Goal: Task Accomplishment & Management: Use online tool/utility

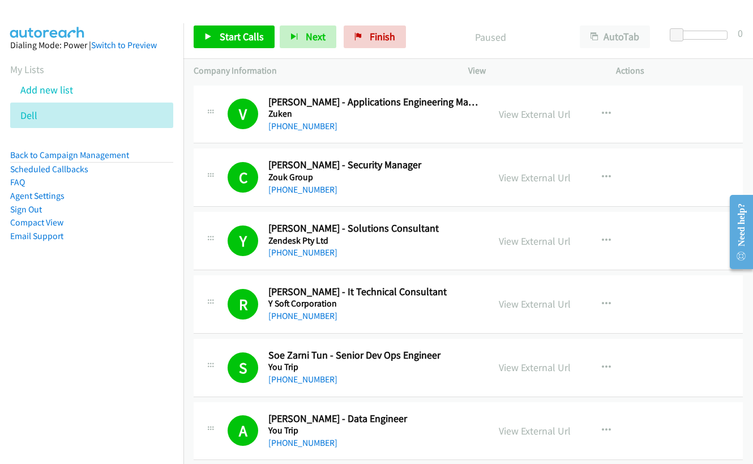
scroll to position [3679, 0]
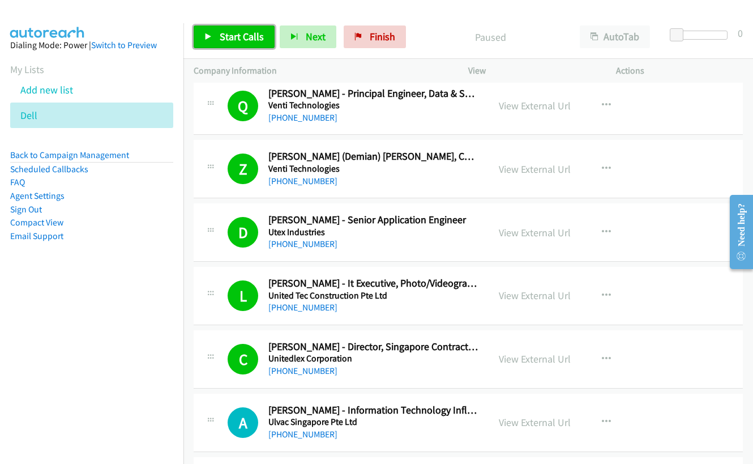
click at [237, 40] on span "Start Calls" at bounding box center [242, 36] width 44 height 13
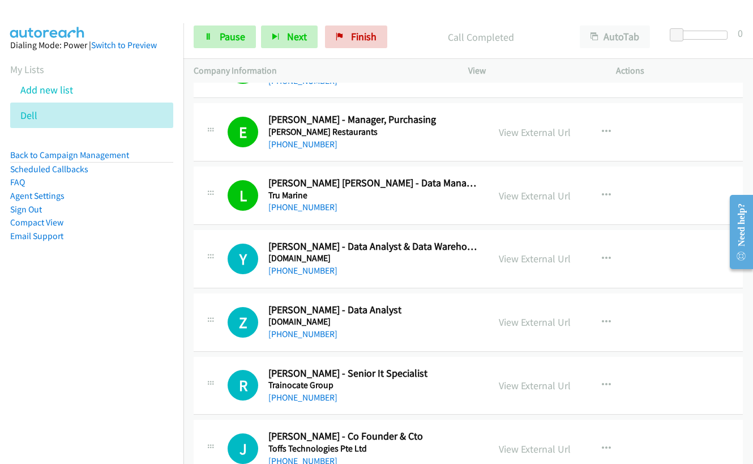
scroll to position [4132, 0]
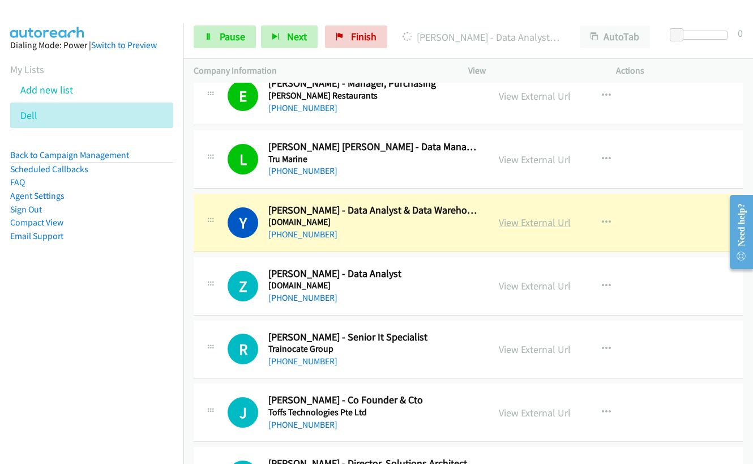
click at [525, 221] on link "View External Url" at bounding box center [535, 222] width 72 height 13
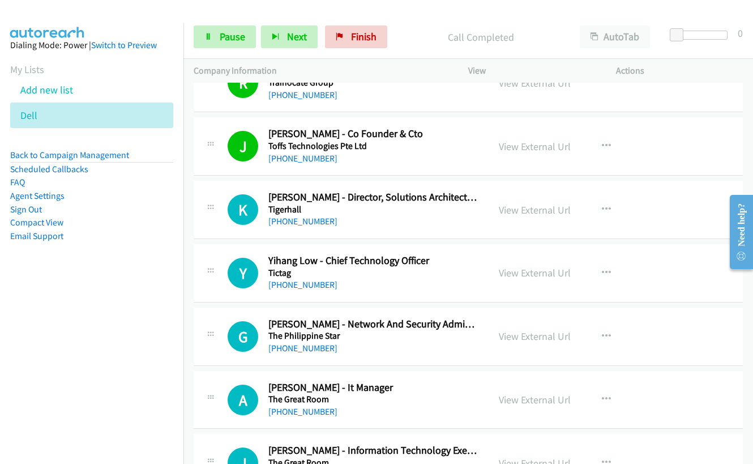
scroll to position [4415, 0]
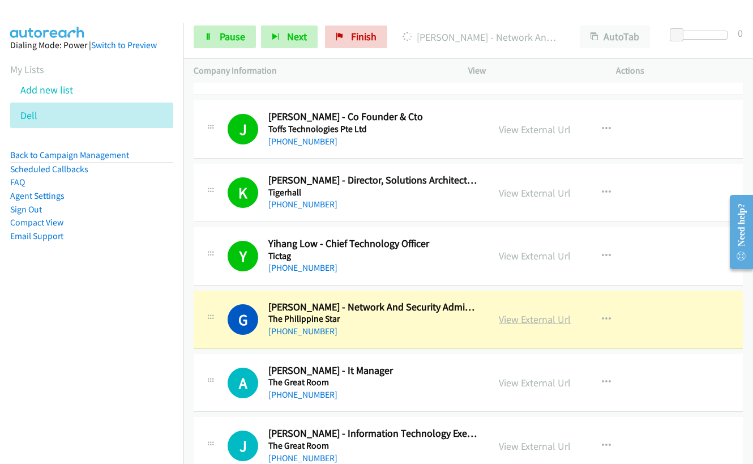
click at [513, 322] on link "View External Url" at bounding box center [535, 318] width 72 height 13
click at [217, 38] on link "Pause" at bounding box center [225, 36] width 62 height 23
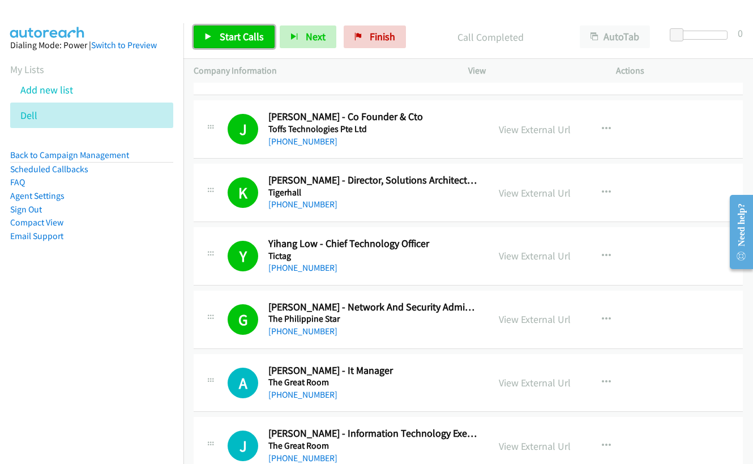
click at [244, 38] on span "Start Calls" at bounding box center [242, 36] width 44 height 13
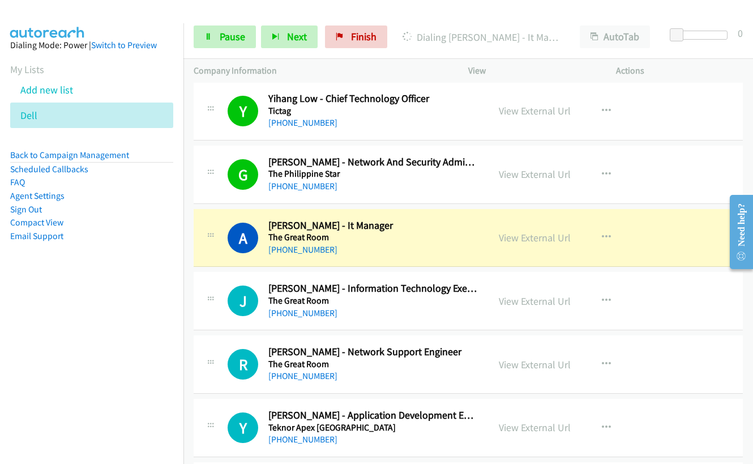
scroll to position [4585, 0]
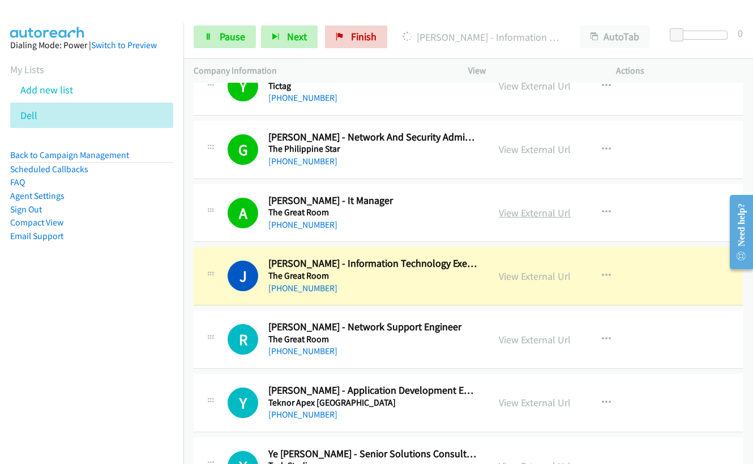
click at [519, 212] on link "View External Url" at bounding box center [535, 212] width 72 height 13
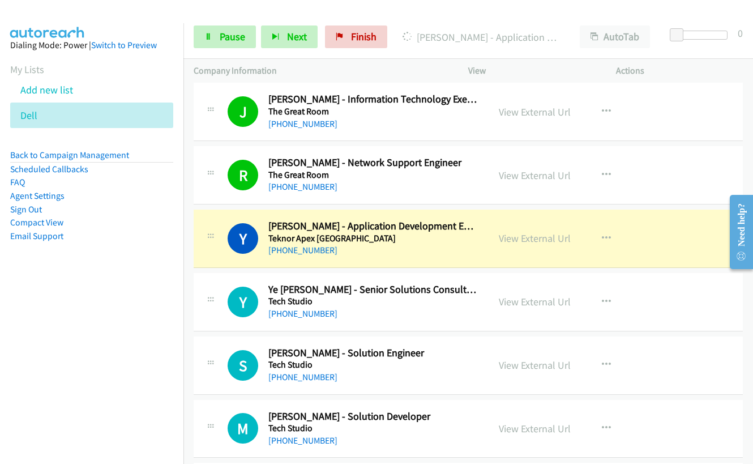
scroll to position [4755, 0]
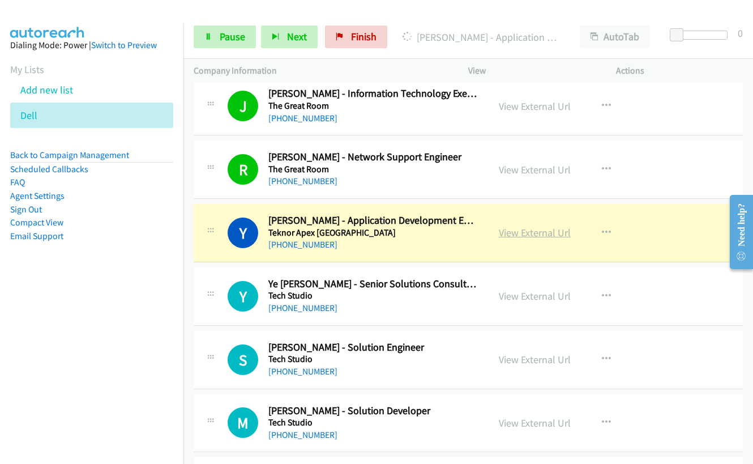
click at [540, 233] on link "View External Url" at bounding box center [535, 232] width 72 height 13
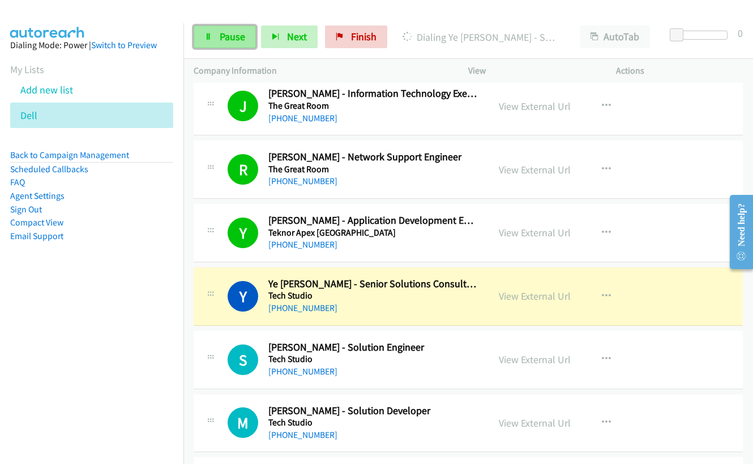
click at [221, 31] on span "Pause" at bounding box center [232, 36] width 25 height 13
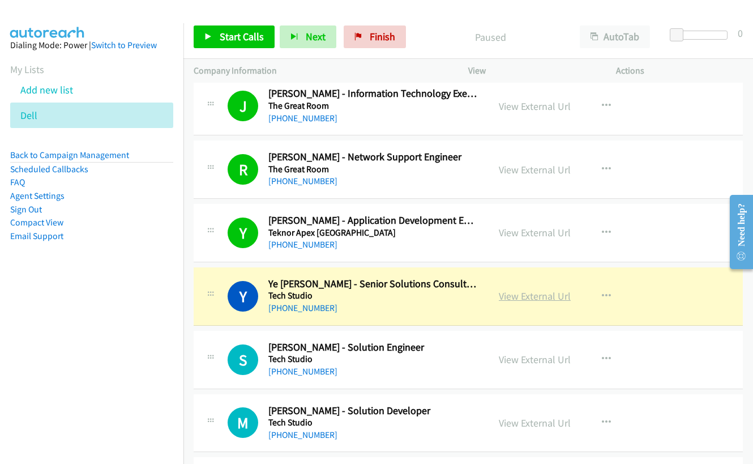
click at [530, 295] on link "View External Url" at bounding box center [535, 295] width 72 height 13
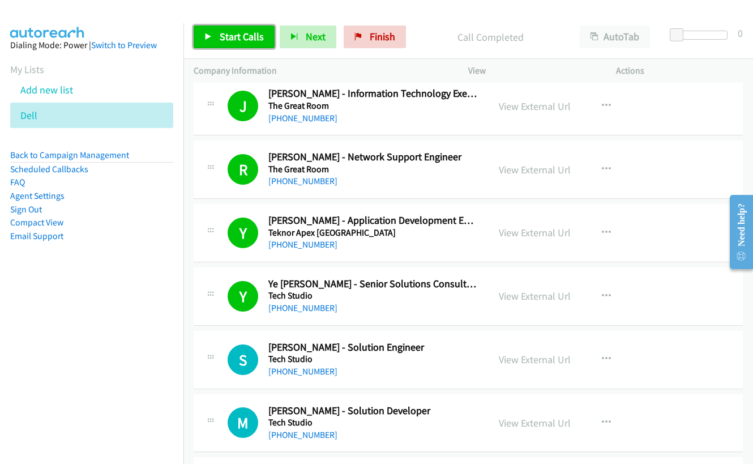
click at [214, 38] on link "Start Calls" at bounding box center [234, 36] width 81 height 23
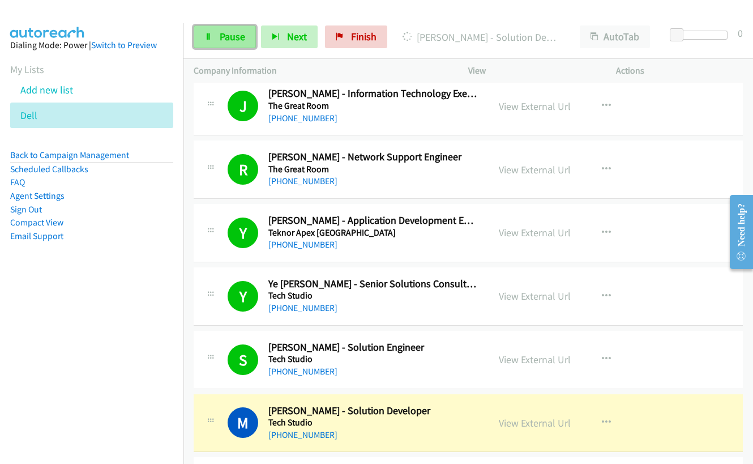
click at [217, 37] on link "Pause" at bounding box center [225, 36] width 62 height 23
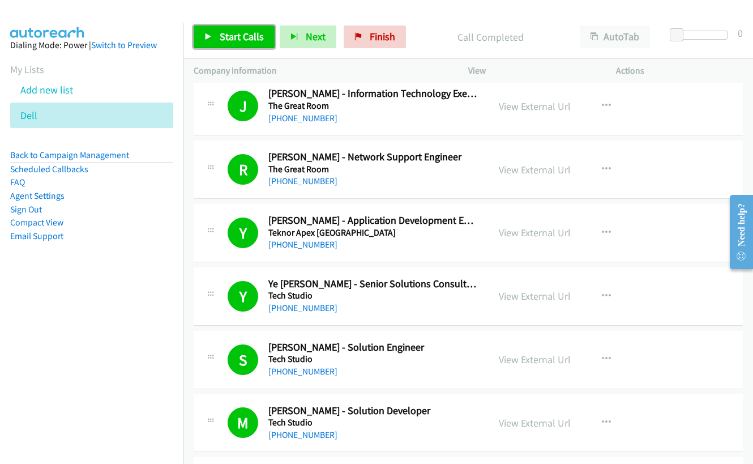
click at [241, 33] on span "Start Calls" at bounding box center [242, 36] width 44 height 13
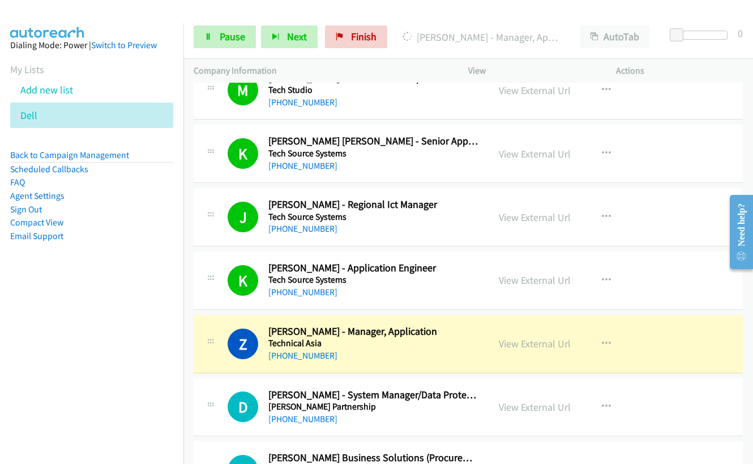
scroll to position [5095, 0]
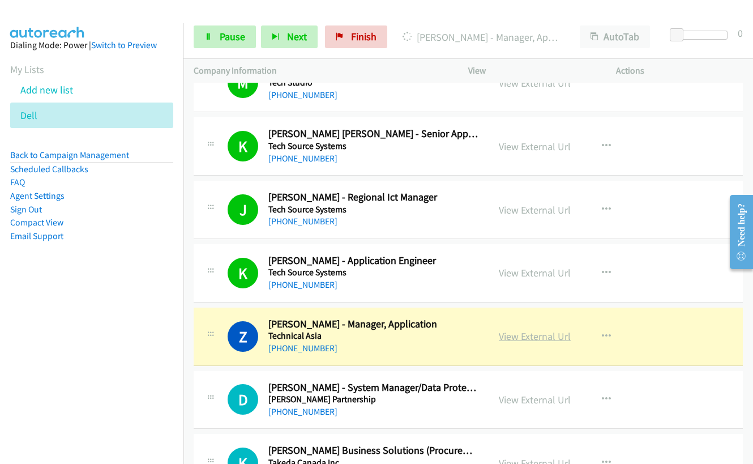
click at [503, 339] on link "View External Url" at bounding box center [535, 335] width 72 height 13
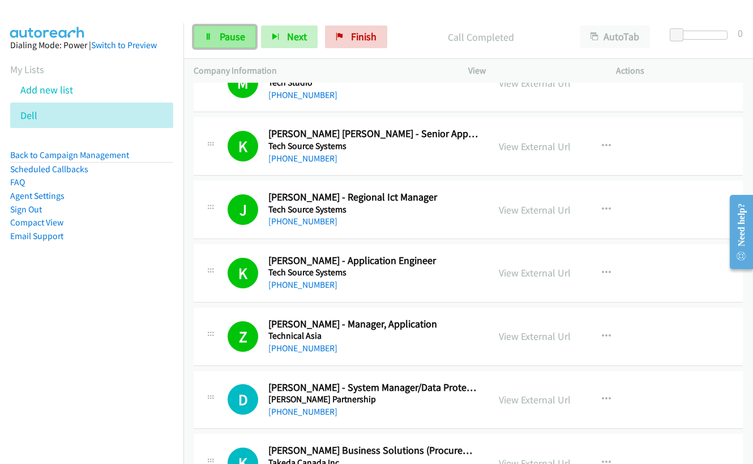
click at [238, 42] on span "Pause" at bounding box center [232, 36] width 25 height 13
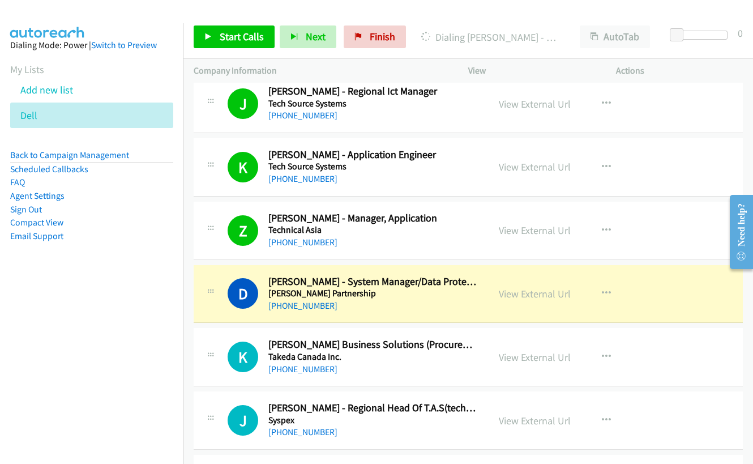
scroll to position [5208, 0]
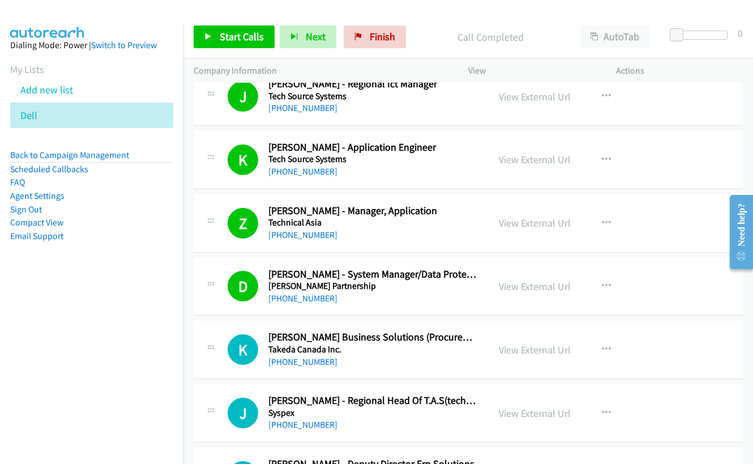
drag, startPoint x: 233, startPoint y: 16, endPoint x: 231, endPoint y: 36, distance: 19.4
click at [231, 33] on div "Start Calls Pause Next Finish Call Completed AutoTab AutoTab 0" at bounding box center [467, 37] width 569 height 44
click at [231, 36] on span "Start Calls" at bounding box center [242, 36] width 44 height 13
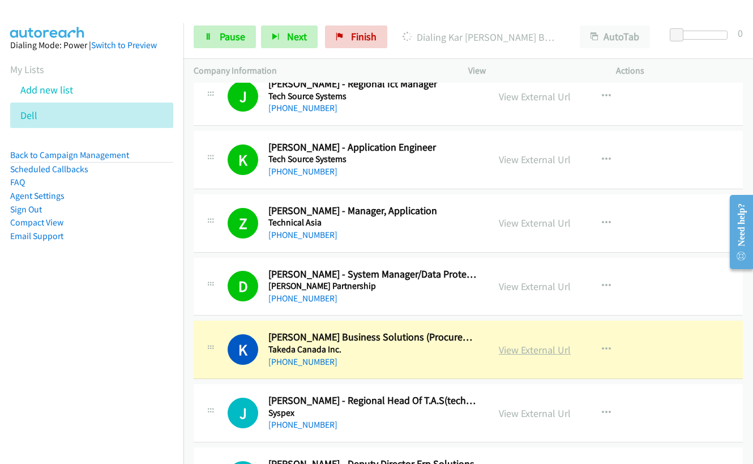
click at [536, 347] on link "View External Url" at bounding box center [535, 349] width 72 height 13
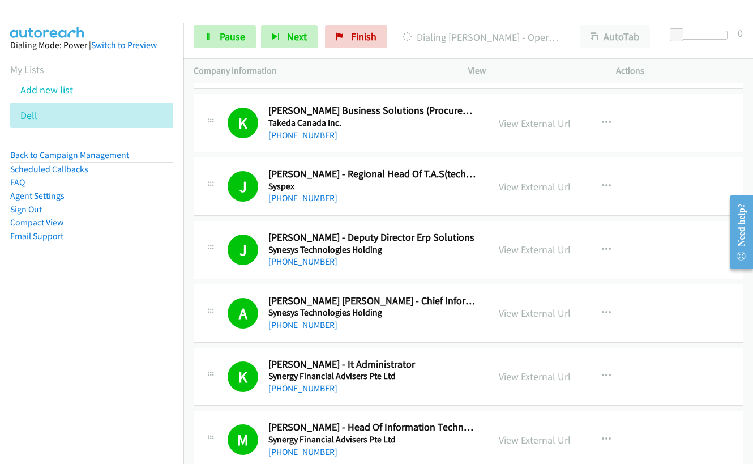
scroll to position [5661, 0]
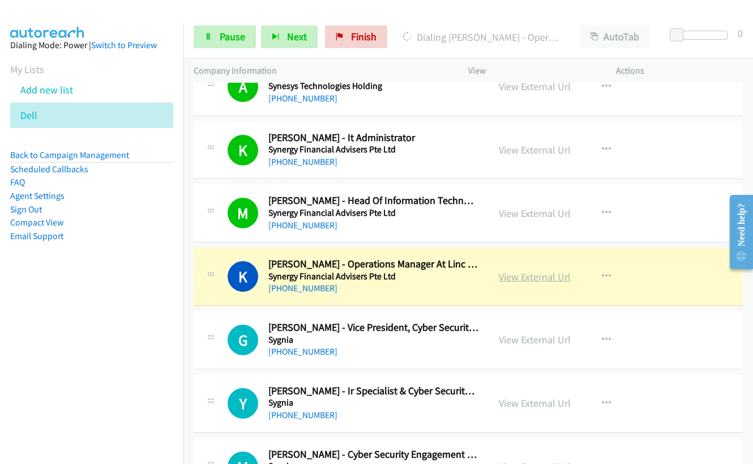
click at [512, 279] on link "View External Url" at bounding box center [535, 276] width 72 height 13
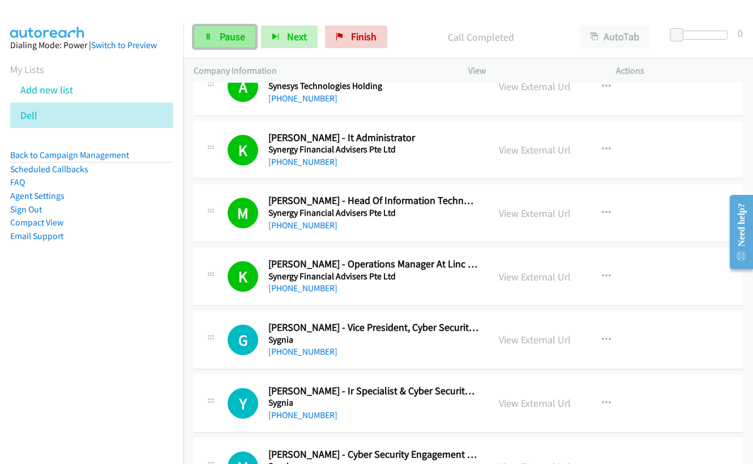
click at [231, 30] on span "Pause" at bounding box center [232, 36] width 25 height 13
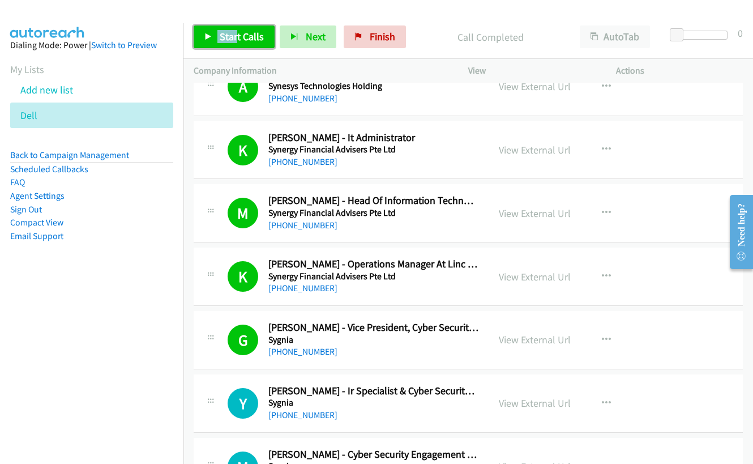
click at [240, 37] on span "Start Calls" at bounding box center [242, 36] width 44 height 13
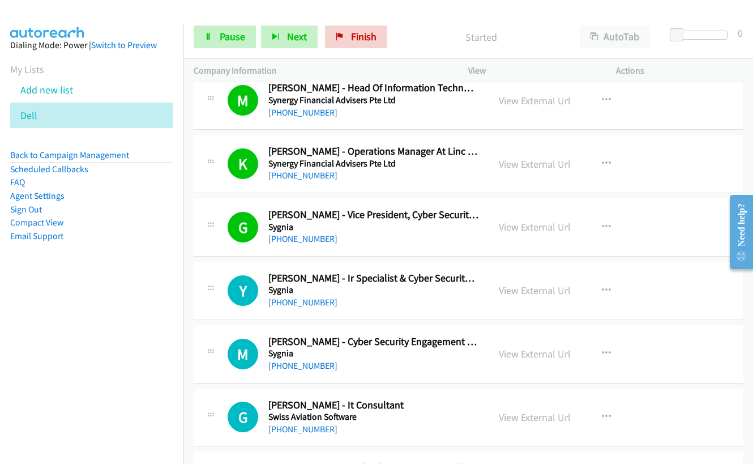
scroll to position [5774, 0]
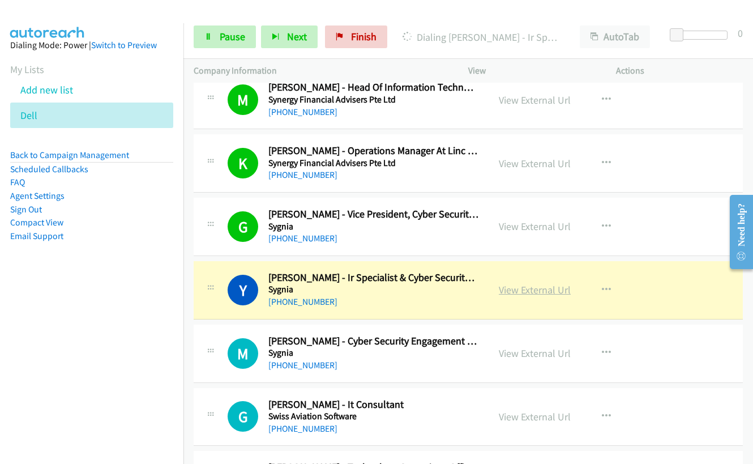
click at [530, 292] on link "View External Url" at bounding box center [535, 289] width 72 height 13
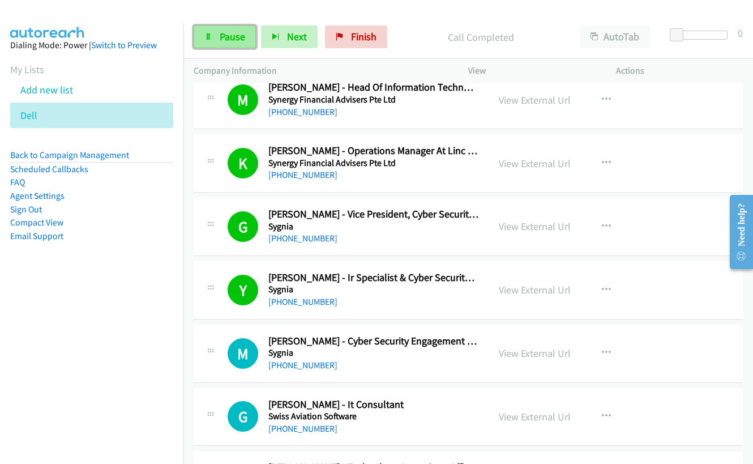
click at [213, 41] on link "Pause" at bounding box center [225, 36] width 62 height 23
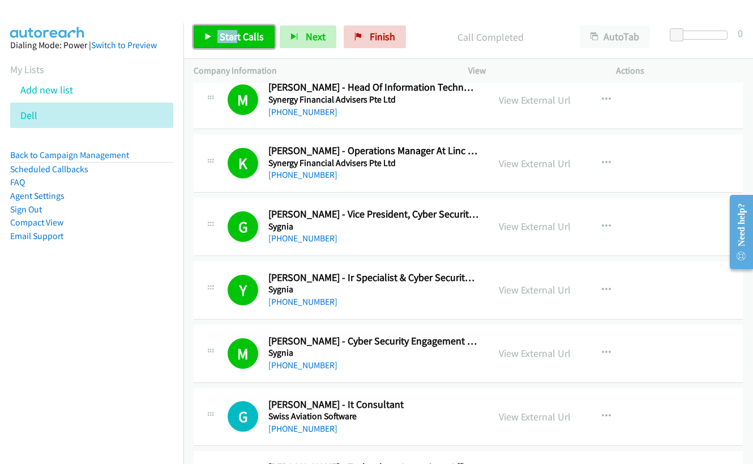
click at [241, 40] on span "Start Calls" at bounding box center [242, 36] width 44 height 13
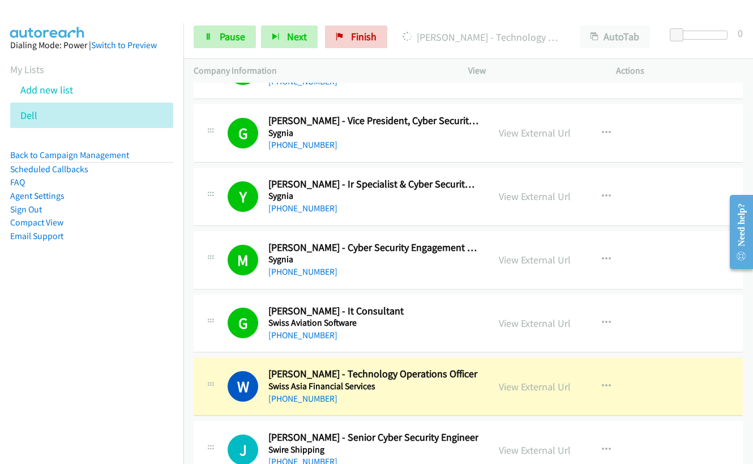
scroll to position [5887, 0]
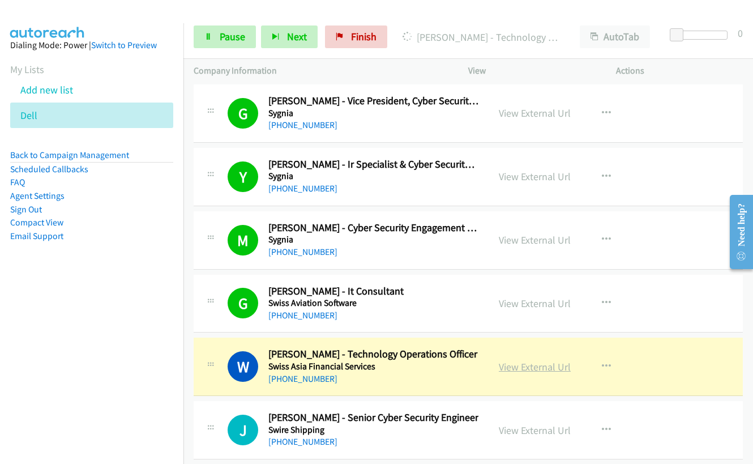
click at [522, 365] on link "View External Url" at bounding box center [535, 366] width 72 height 13
click at [234, 33] on span "Pause" at bounding box center [232, 36] width 25 height 13
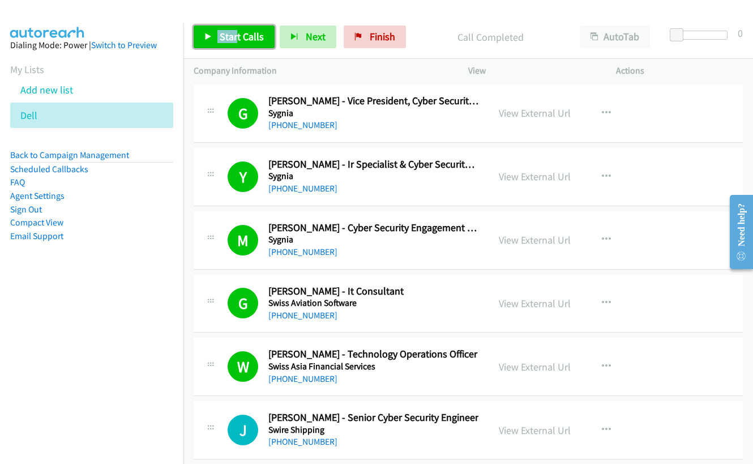
click at [252, 32] on span "Start Calls" at bounding box center [242, 36] width 44 height 13
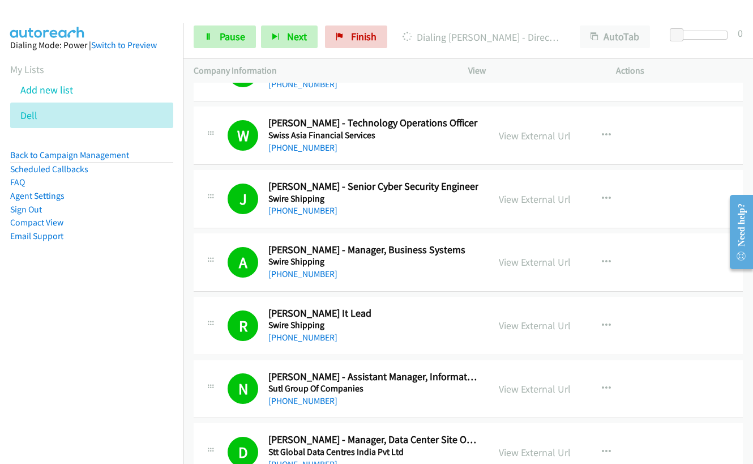
scroll to position [6283, 0]
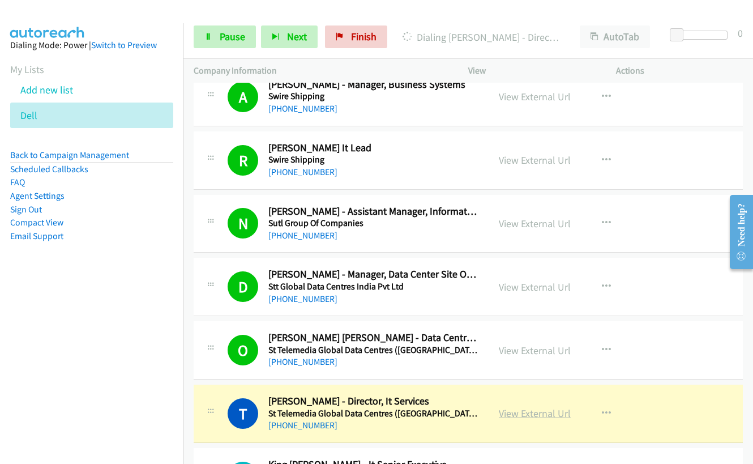
click at [529, 415] on link "View External Url" at bounding box center [535, 412] width 72 height 13
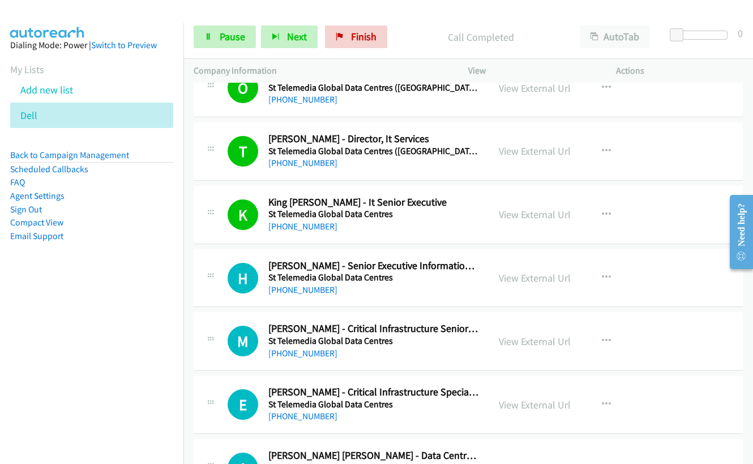
scroll to position [6623, 0]
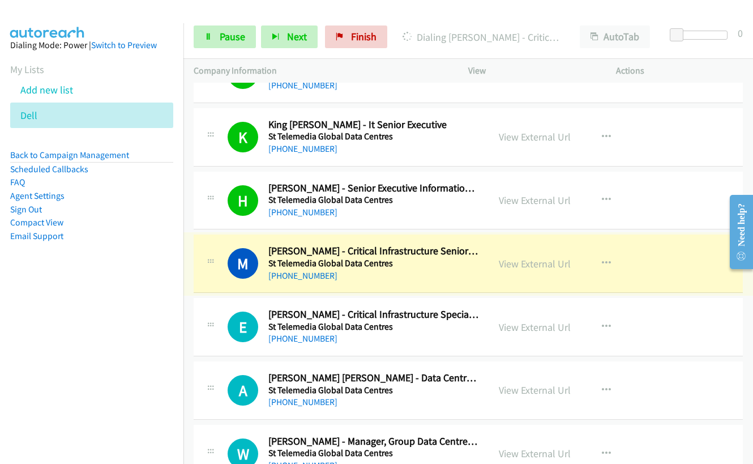
click at [517, 265] on link "View External Url" at bounding box center [535, 263] width 72 height 13
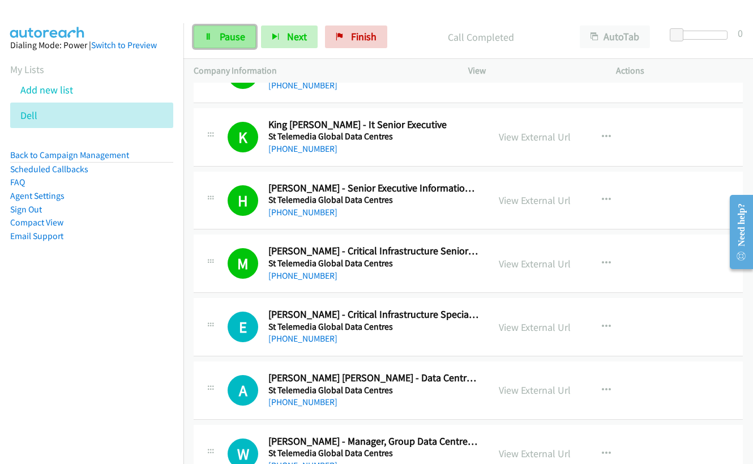
click at [218, 36] on link "Pause" at bounding box center [225, 36] width 62 height 23
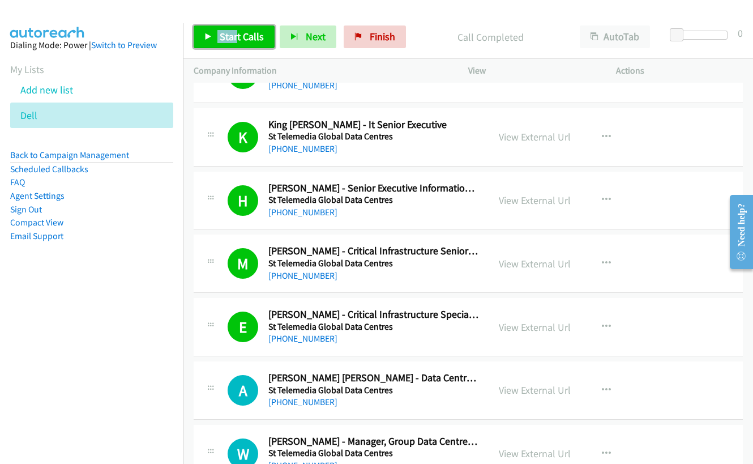
click at [234, 40] on span "Start Calls" at bounding box center [242, 36] width 44 height 13
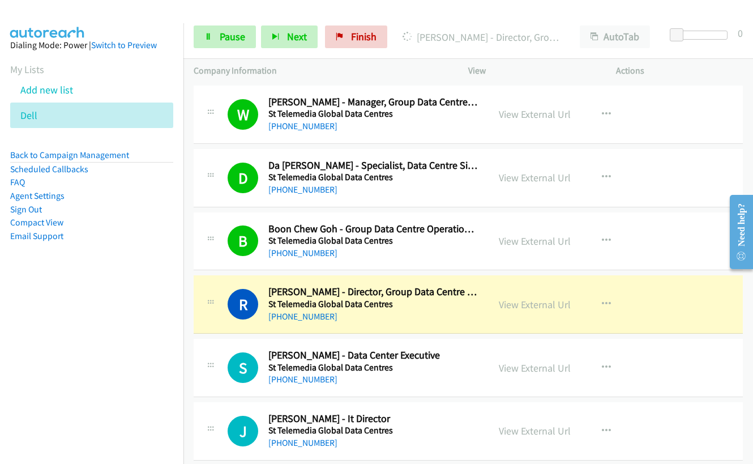
scroll to position [6963, 0]
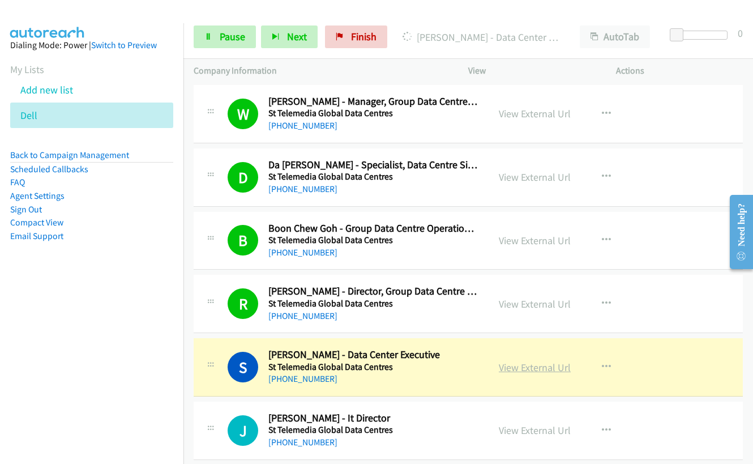
click at [552, 369] on link "View External Url" at bounding box center [535, 367] width 72 height 13
click at [220, 38] on span "Pause" at bounding box center [232, 36] width 25 height 13
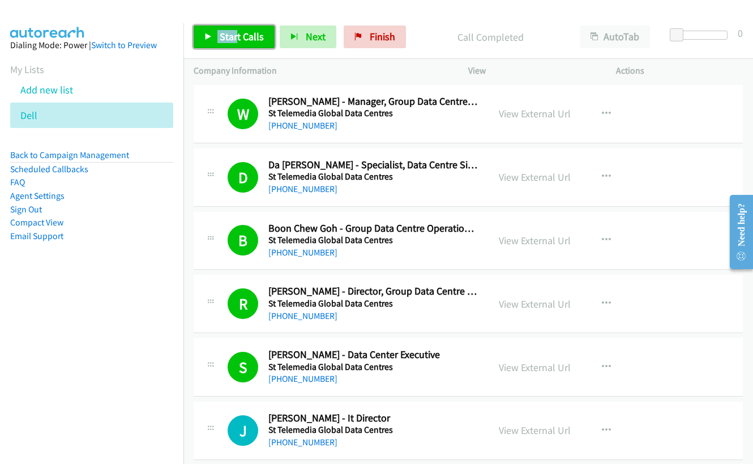
click at [228, 41] on span "Start Calls" at bounding box center [242, 36] width 44 height 13
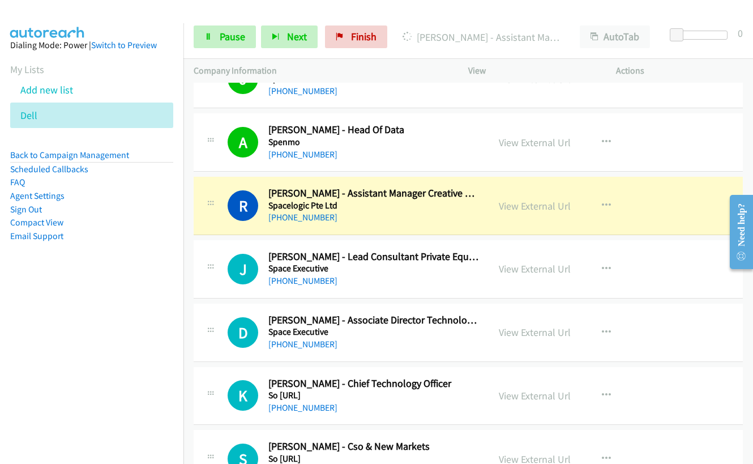
scroll to position [8151, 0]
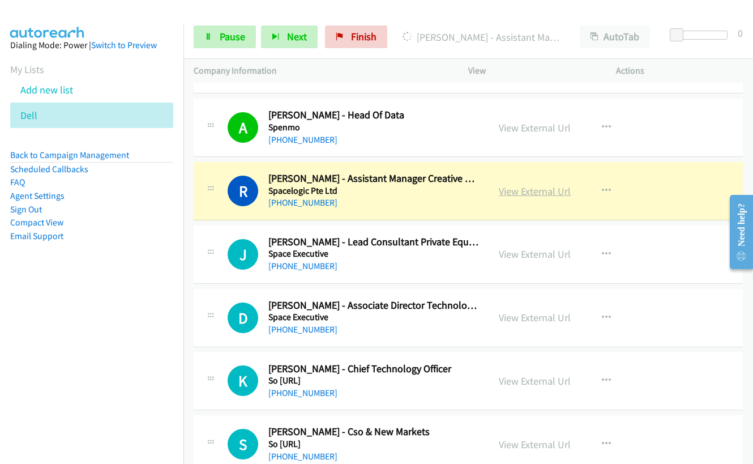
click at [528, 195] on link "View External Url" at bounding box center [535, 191] width 72 height 13
click at [219, 44] on link "Pause" at bounding box center [225, 36] width 62 height 23
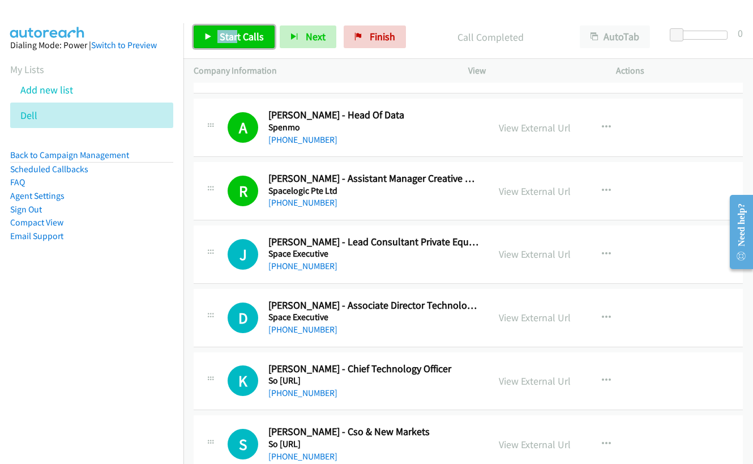
click at [250, 37] on span "Start Calls" at bounding box center [242, 36] width 44 height 13
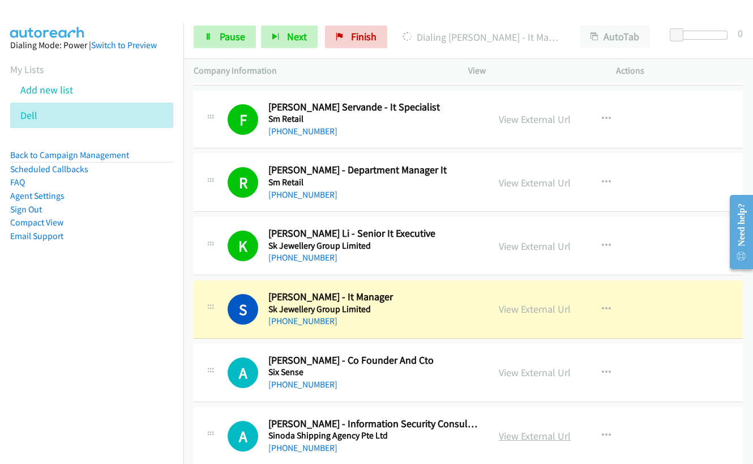
scroll to position [8831, 0]
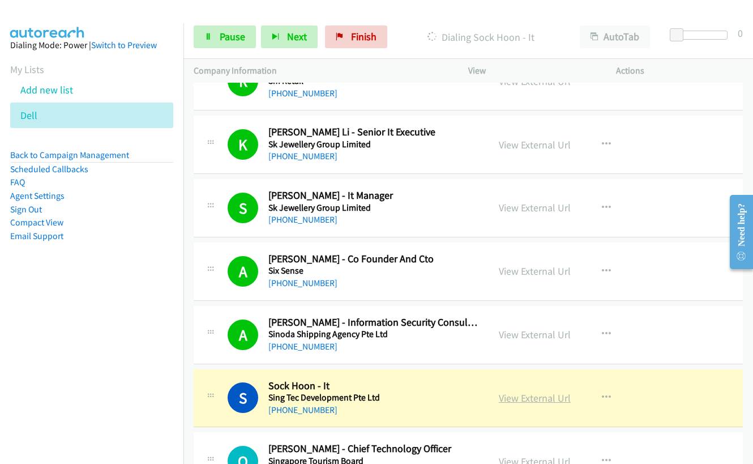
click at [537, 399] on link "View External Url" at bounding box center [535, 397] width 72 height 13
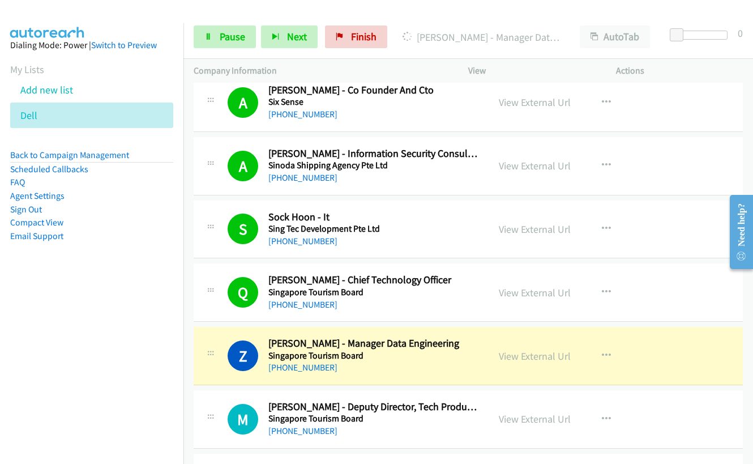
scroll to position [9000, 0]
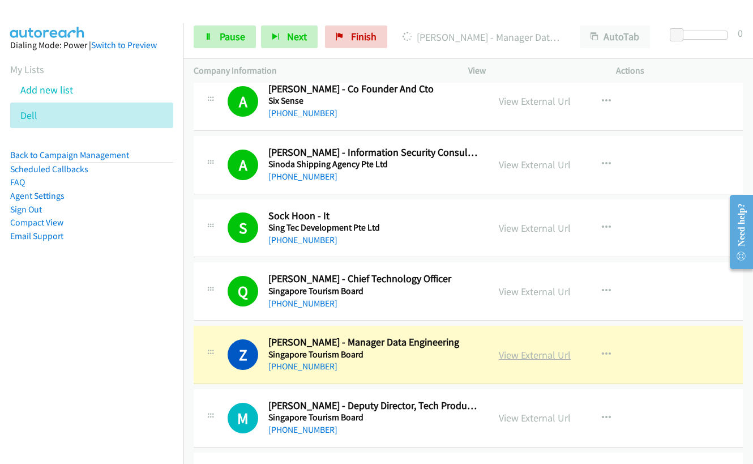
click at [524, 357] on link "View External Url" at bounding box center [535, 354] width 72 height 13
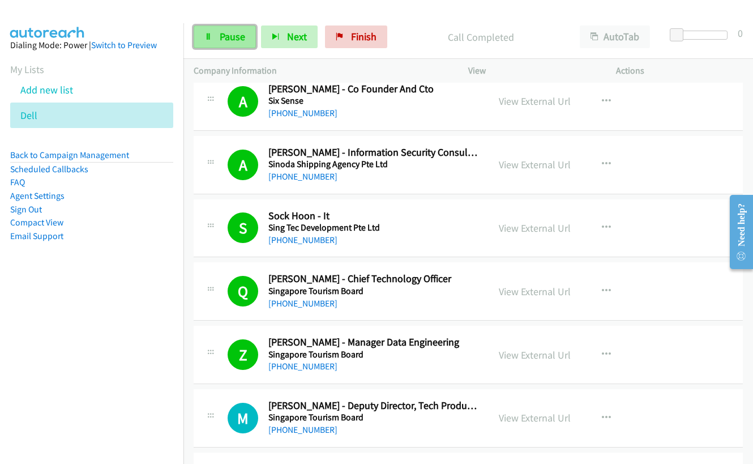
click at [216, 36] on link "Pause" at bounding box center [225, 36] width 62 height 23
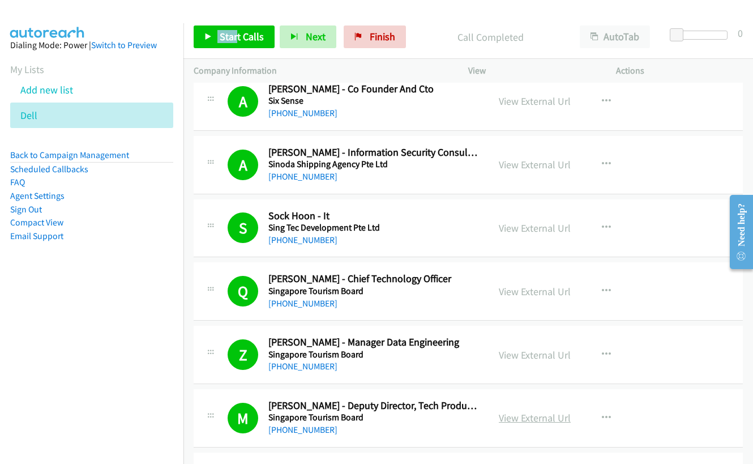
click at [509, 417] on link "View External Url" at bounding box center [535, 417] width 72 height 13
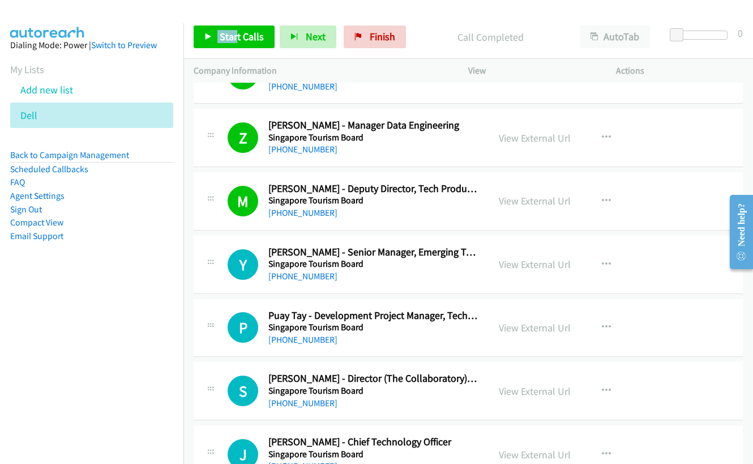
scroll to position [9227, 0]
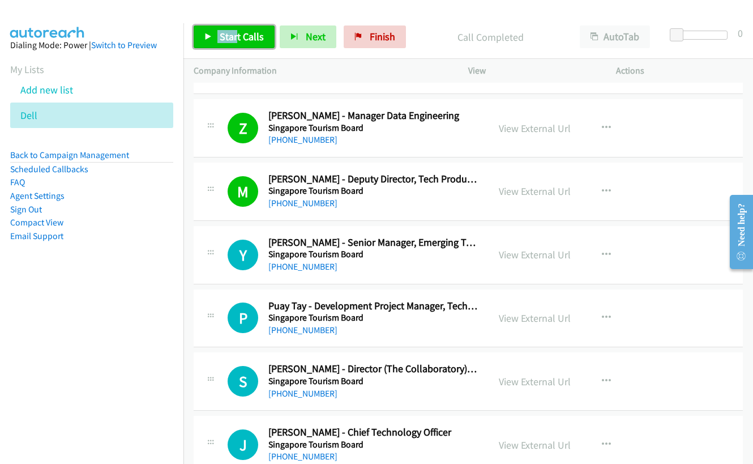
click at [229, 40] on span "Start Calls" at bounding box center [242, 36] width 44 height 13
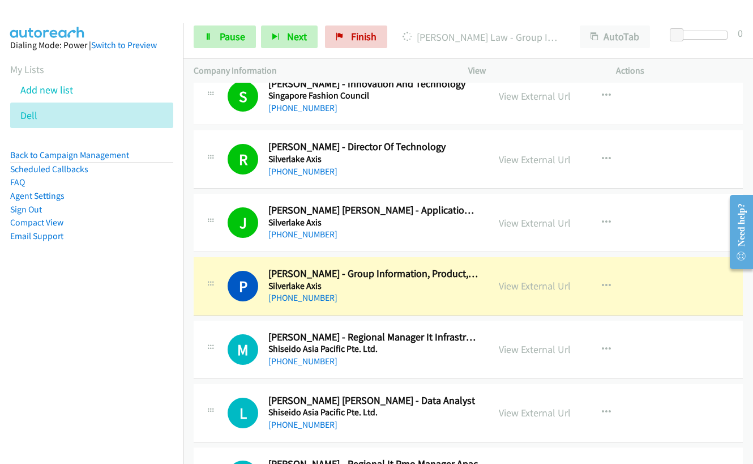
scroll to position [10812, 0]
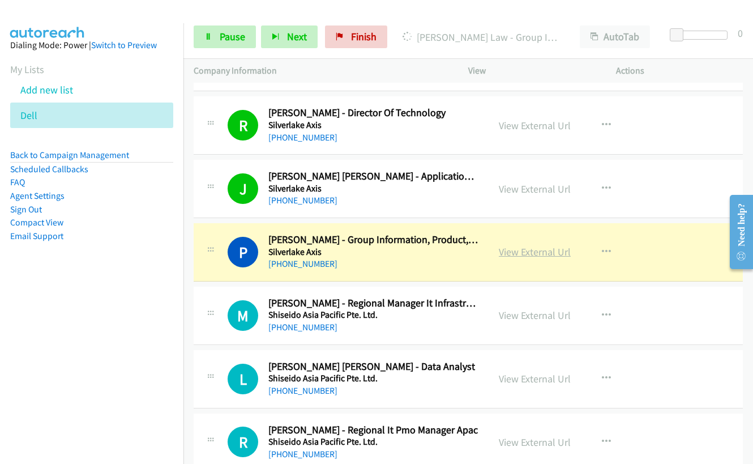
click at [512, 254] on link "View External Url" at bounding box center [535, 251] width 72 height 13
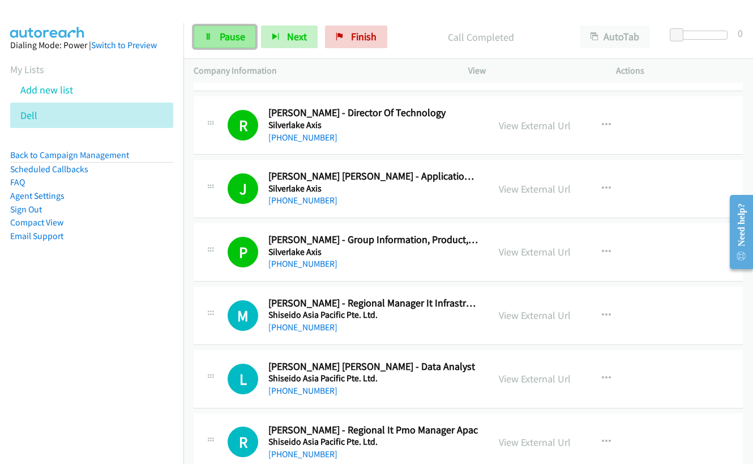
click at [228, 41] on span "Pause" at bounding box center [232, 36] width 25 height 13
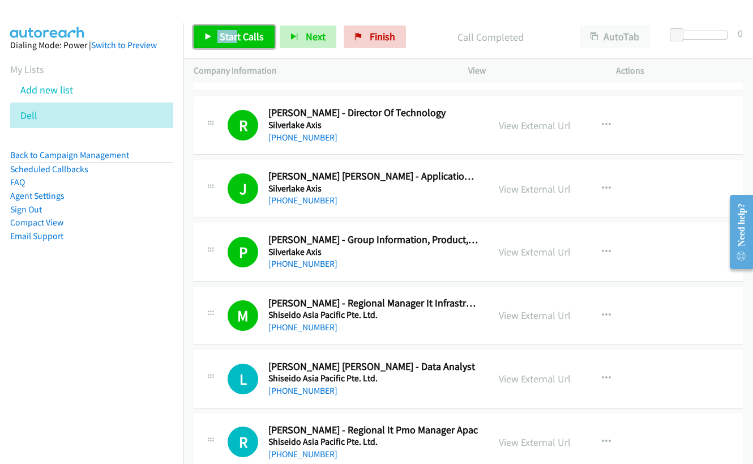
click at [211, 33] on icon at bounding box center [208, 37] width 8 height 8
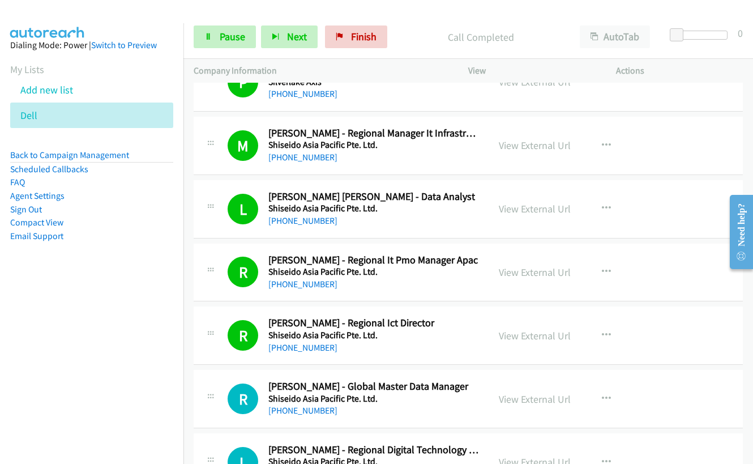
scroll to position [11026, 0]
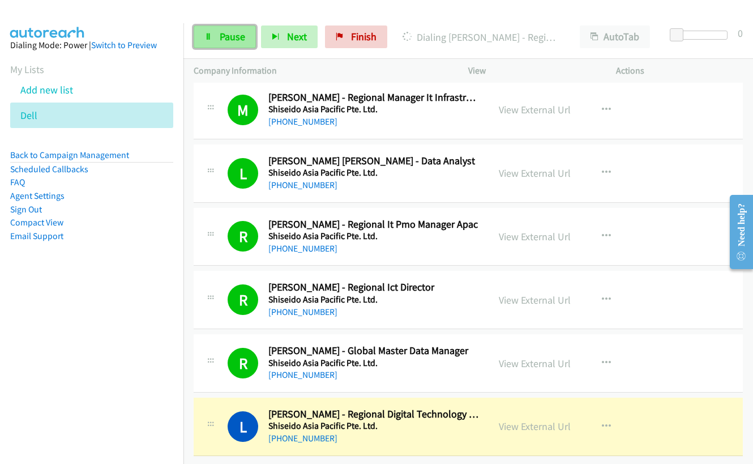
click at [223, 37] on span "Pause" at bounding box center [232, 36] width 25 height 13
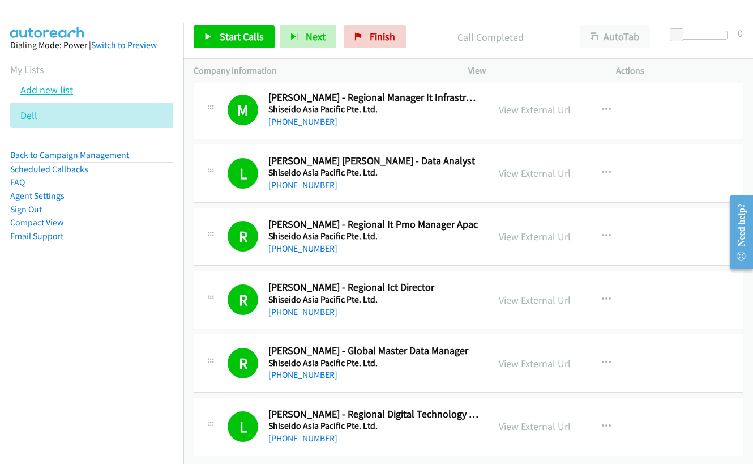
click at [48, 93] on link "Add new list" at bounding box center [46, 89] width 53 height 13
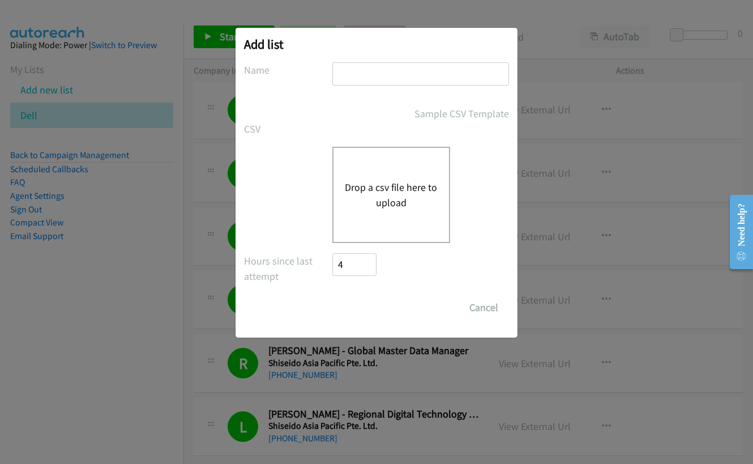
click at [387, 73] on input "text" at bounding box center [420, 73] width 177 height 23
type input "dell"
click at [393, 184] on button "Drop a csv file here to upload" at bounding box center [391, 194] width 93 height 31
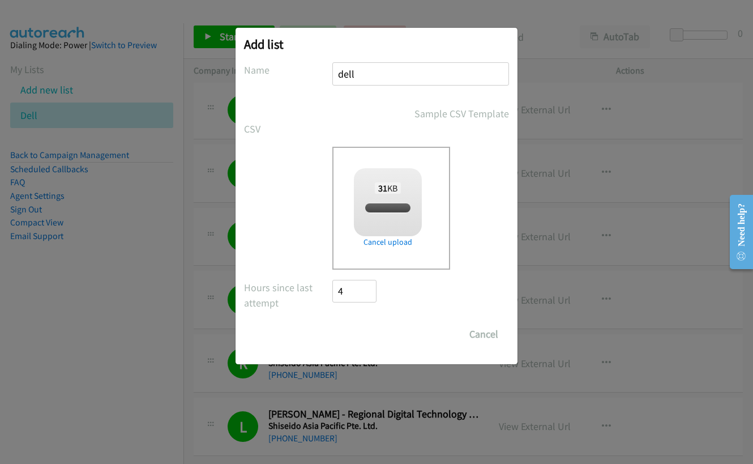
checkbox input "true"
click at [365, 331] on input "Save List" at bounding box center [361, 334] width 59 height 23
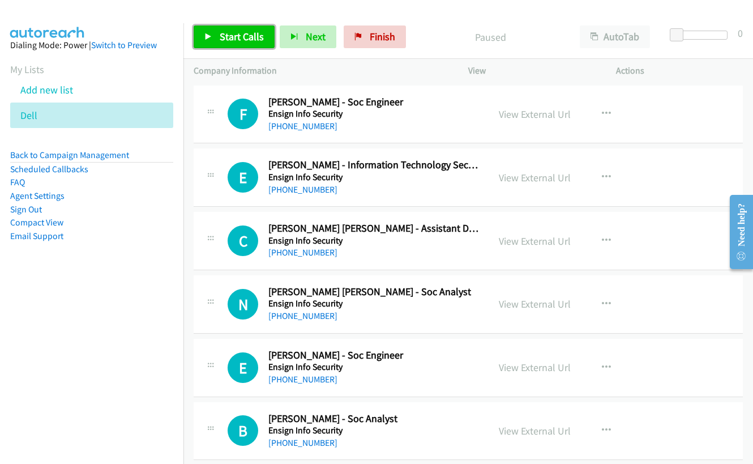
click at [229, 37] on span "Start Calls" at bounding box center [242, 36] width 44 height 13
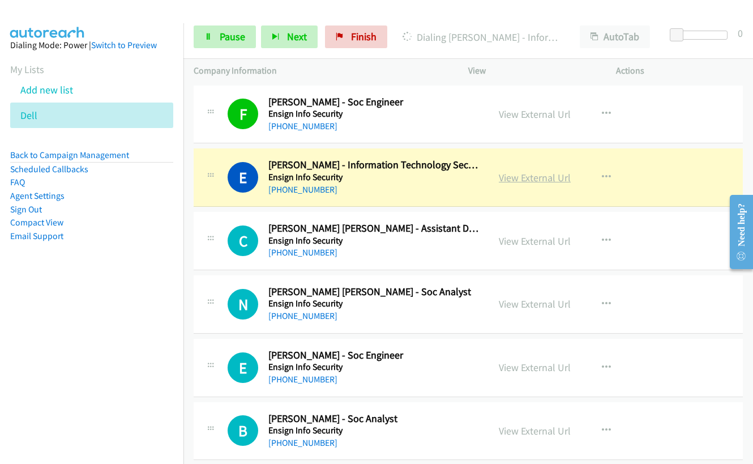
click at [525, 181] on link "View External Url" at bounding box center [535, 177] width 72 height 13
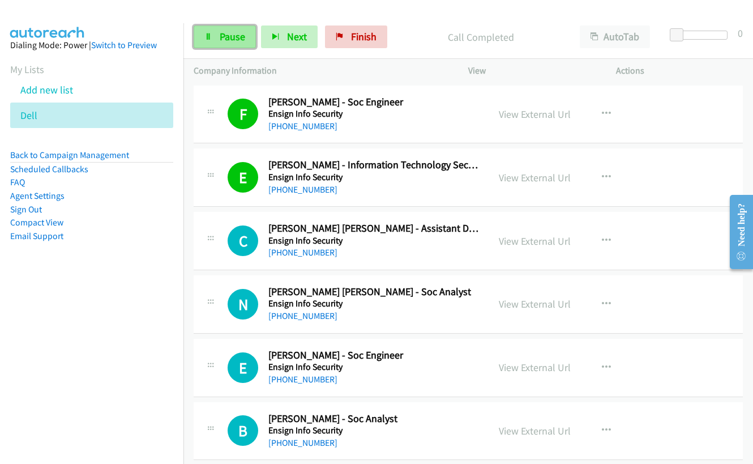
click at [205, 34] on icon at bounding box center [208, 37] width 8 height 8
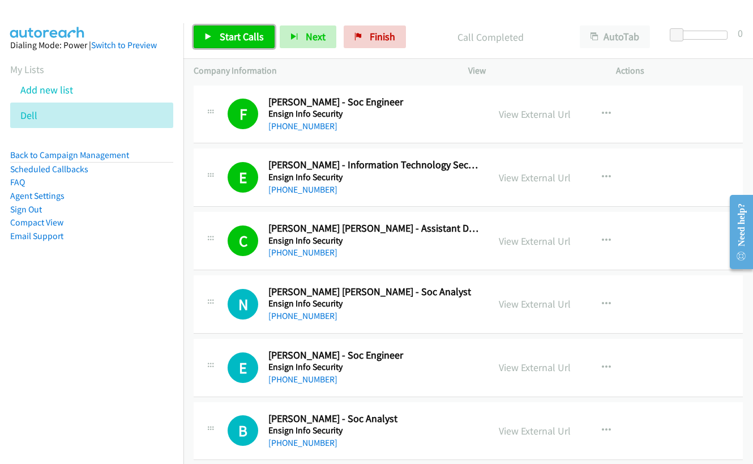
click at [220, 36] on span "Start Calls" at bounding box center [242, 36] width 44 height 13
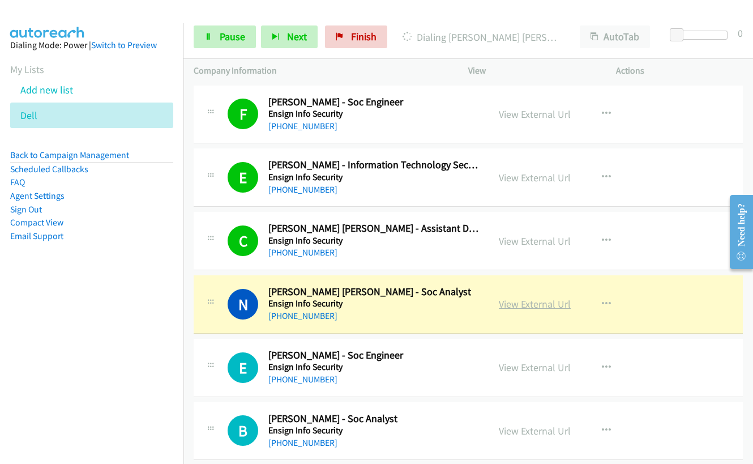
click at [515, 307] on link "View External Url" at bounding box center [535, 303] width 72 height 13
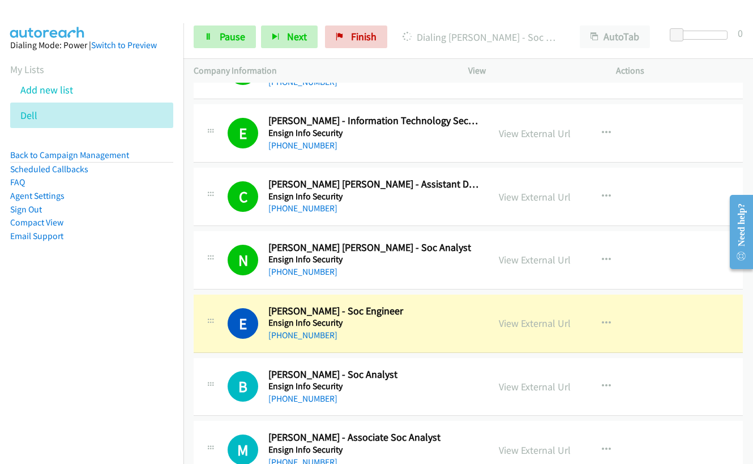
scroll to position [113, 0]
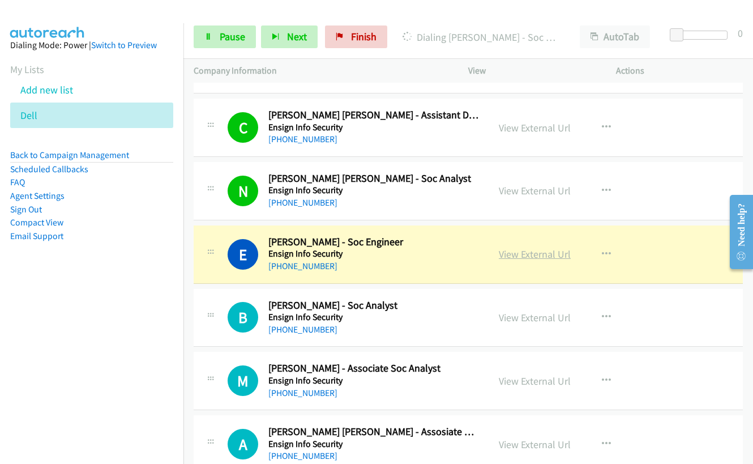
click at [534, 256] on link "View External Url" at bounding box center [535, 253] width 72 height 13
click at [226, 45] on link "Pause" at bounding box center [225, 36] width 62 height 23
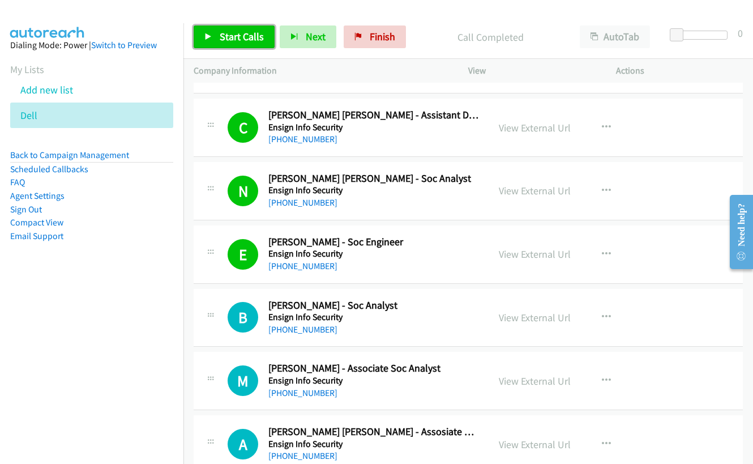
click at [224, 34] on span "Start Calls" at bounding box center [242, 36] width 44 height 13
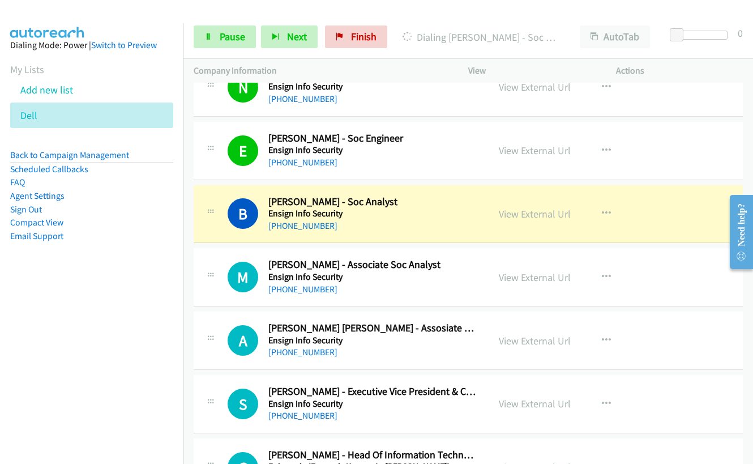
scroll to position [226, 0]
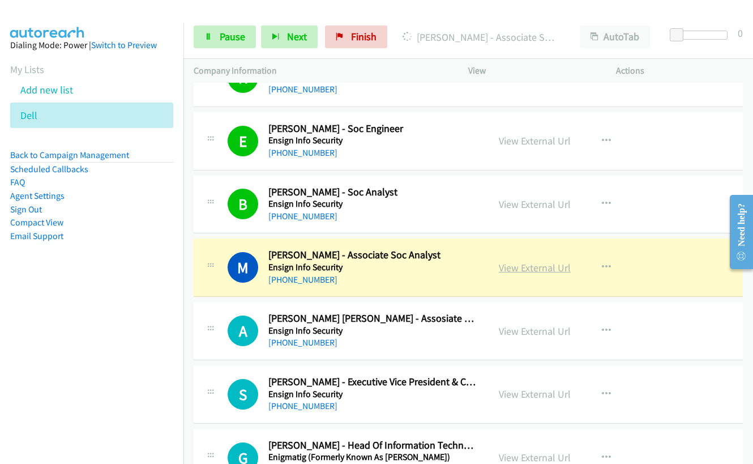
click at [529, 268] on link "View External Url" at bounding box center [535, 267] width 72 height 13
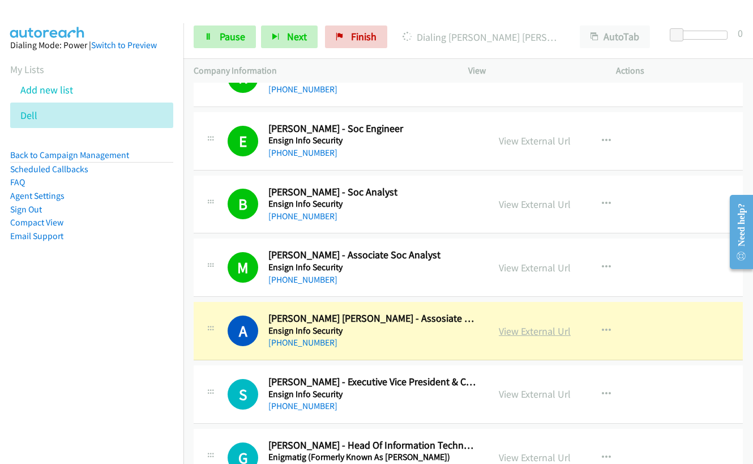
click at [512, 333] on link "View External Url" at bounding box center [535, 330] width 72 height 13
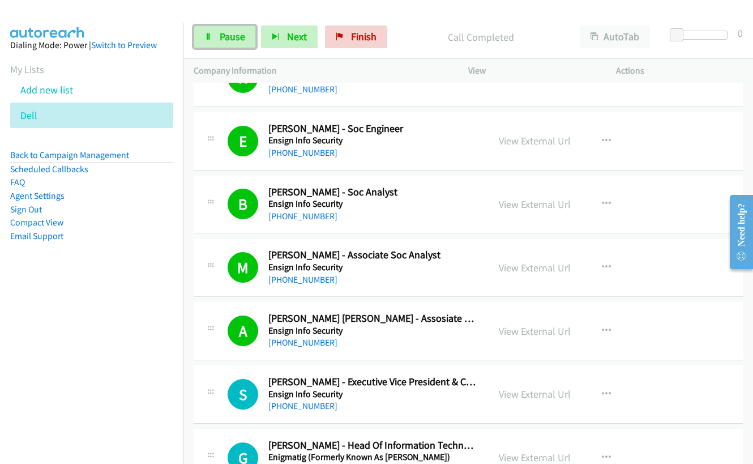
drag, startPoint x: 218, startPoint y: 40, endPoint x: 219, endPoint y: 21, distance: 18.7
click at [218, 40] on link "Pause" at bounding box center [225, 36] width 62 height 23
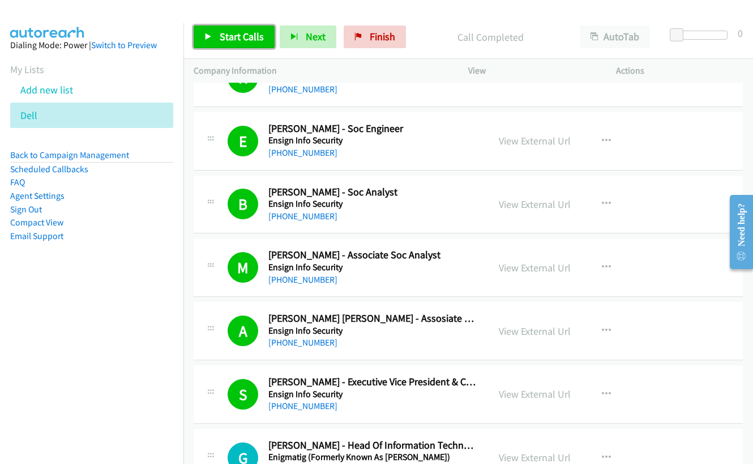
click at [214, 41] on link "Start Calls" at bounding box center [234, 36] width 81 height 23
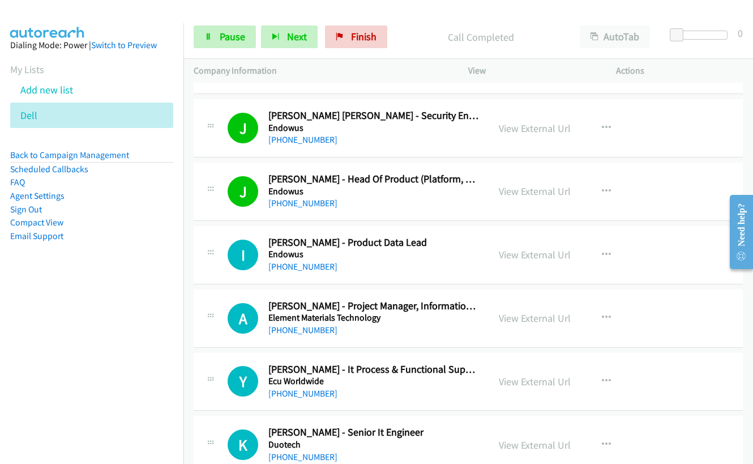
scroll to position [792, 0]
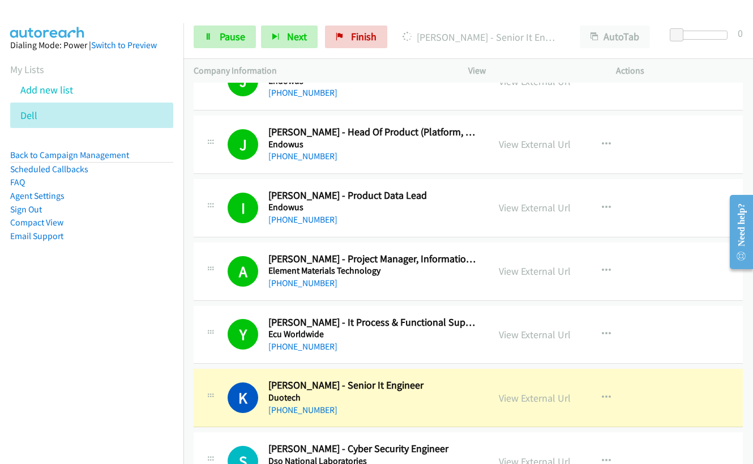
click at [533, 399] on link "View External Url" at bounding box center [535, 397] width 72 height 13
click at [232, 37] on span "Pause" at bounding box center [232, 36] width 25 height 13
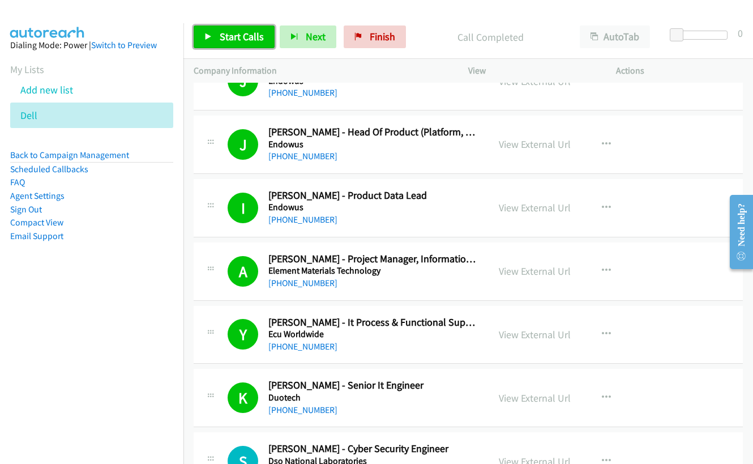
click at [222, 35] on span "Start Calls" at bounding box center [242, 36] width 44 height 13
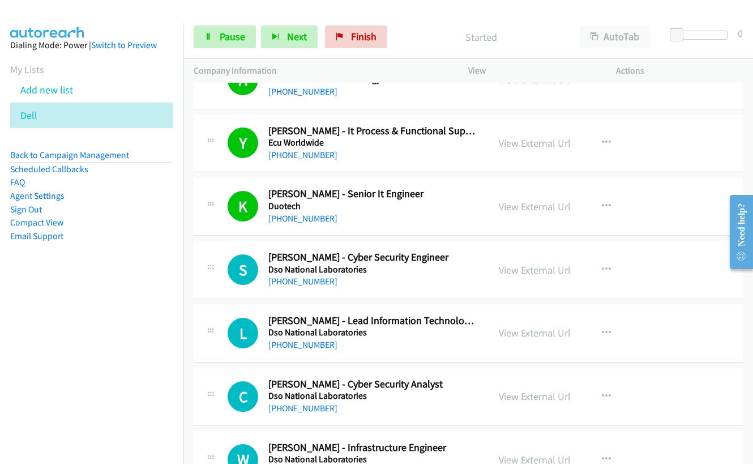
scroll to position [1019, 0]
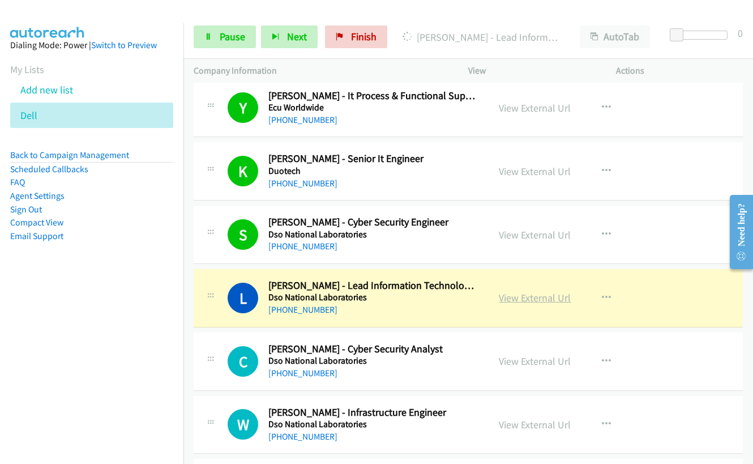
click at [527, 296] on link "View External Url" at bounding box center [535, 297] width 72 height 13
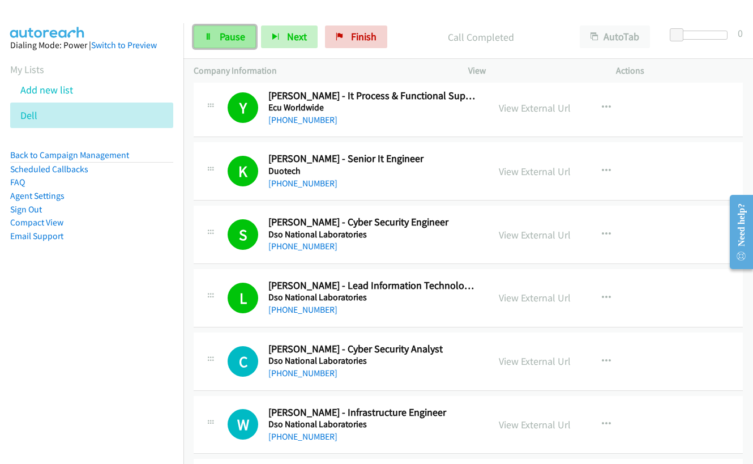
click at [228, 30] on span "Pause" at bounding box center [232, 36] width 25 height 13
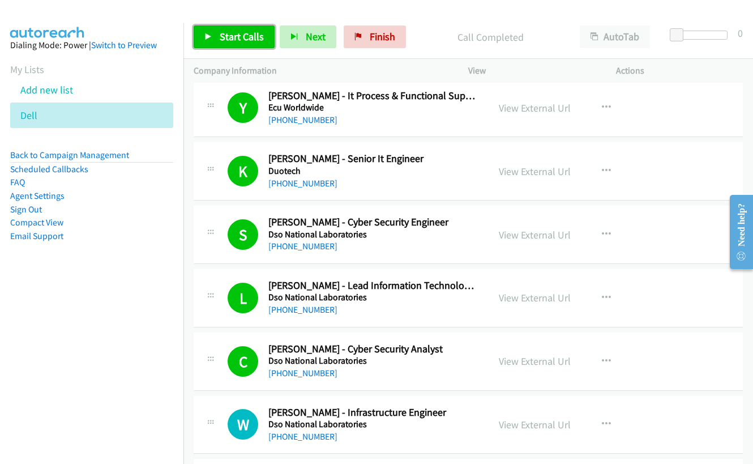
click at [252, 33] on span "Start Calls" at bounding box center [242, 36] width 44 height 13
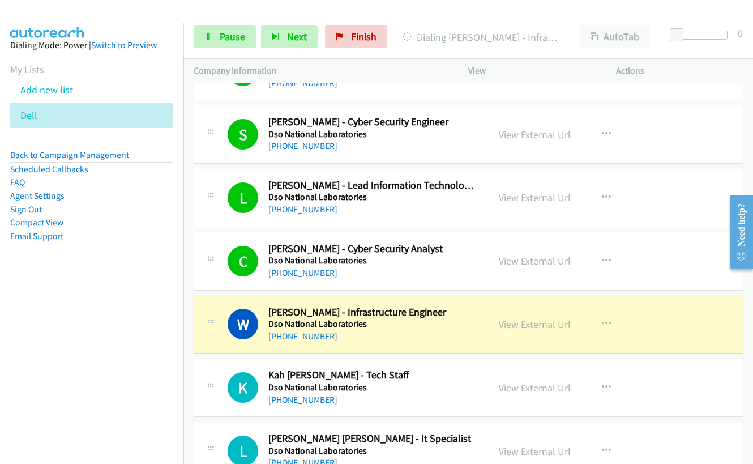
scroll to position [1189, 0]
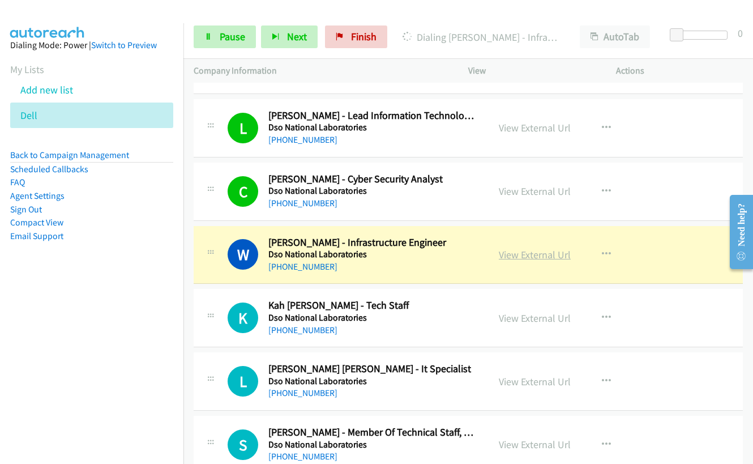
click at [537, 255] on link "View External Url" at bounding box center [535, 254] width 72 height 13
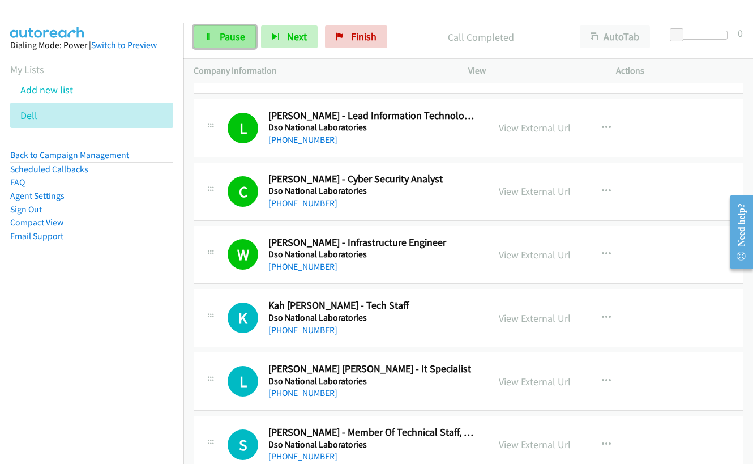
click at [216, 35] on link "Pause" at bounding box center [225, 36] width 62 height 23
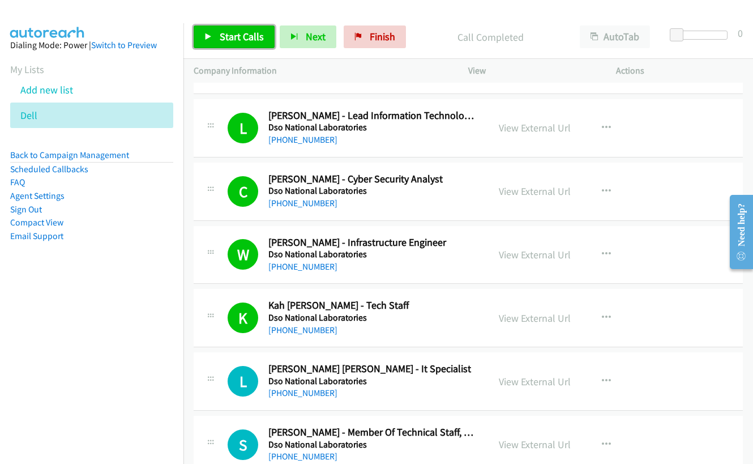
click at [239, 34] on span "Start Calls" at bounding box center [242, 36] width 44 height 13
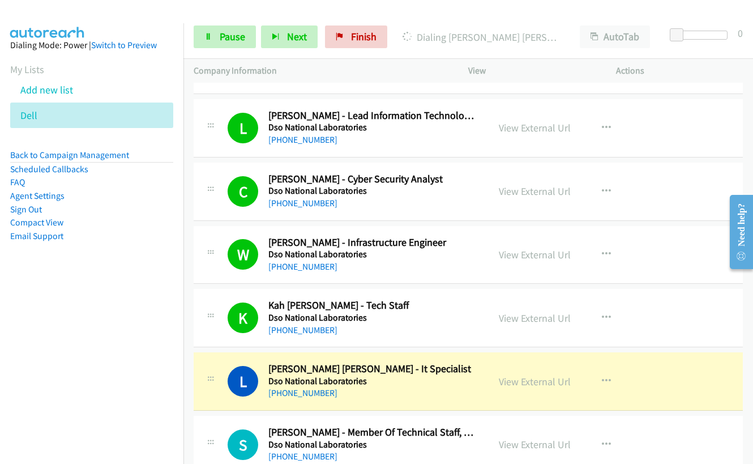
scroll to position [1302, 0]
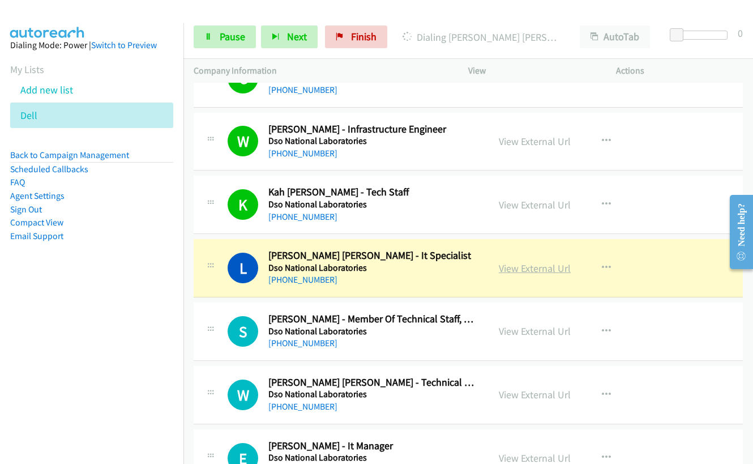
click at [508, 269] on link "View External Url" at bounding box center [535, 268] width 72 height 13
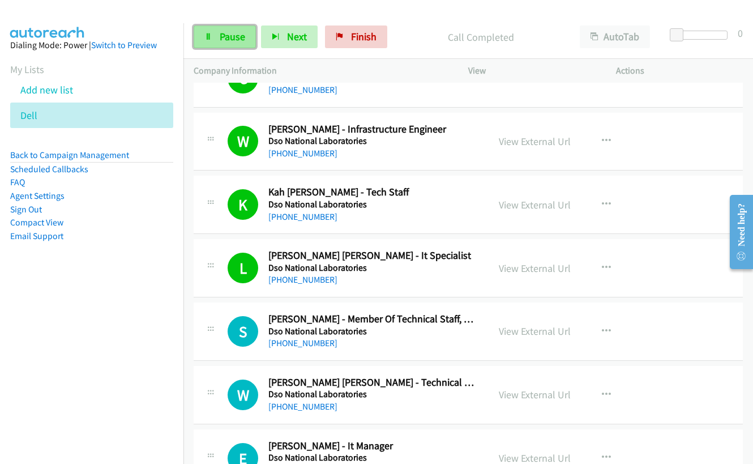
click at [229, 40] on span "Pause" at bounding box center [232, 36] width 25 height 13
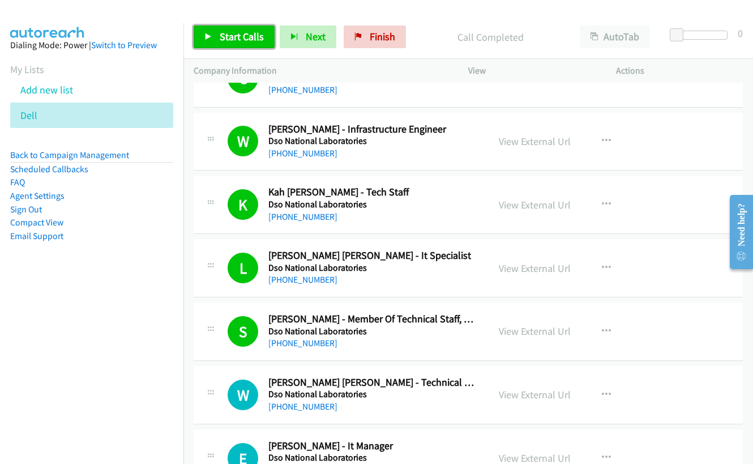
click at [228, 33] on span "Start Calls" at bounding box center [242, 36] width 44 height 13
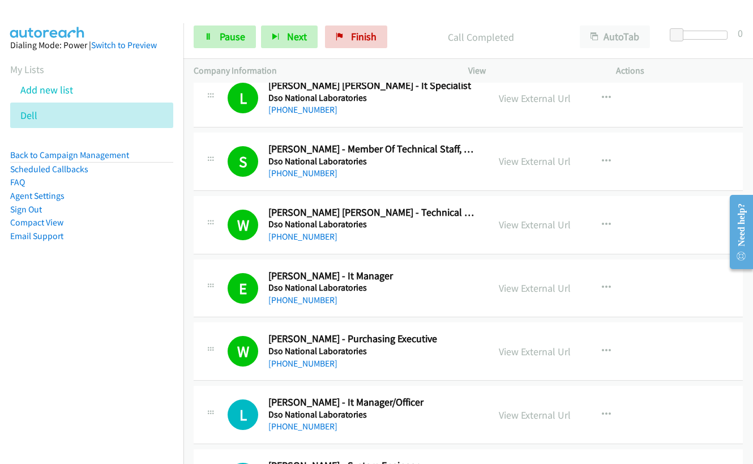
scroll to position [1585, 0]
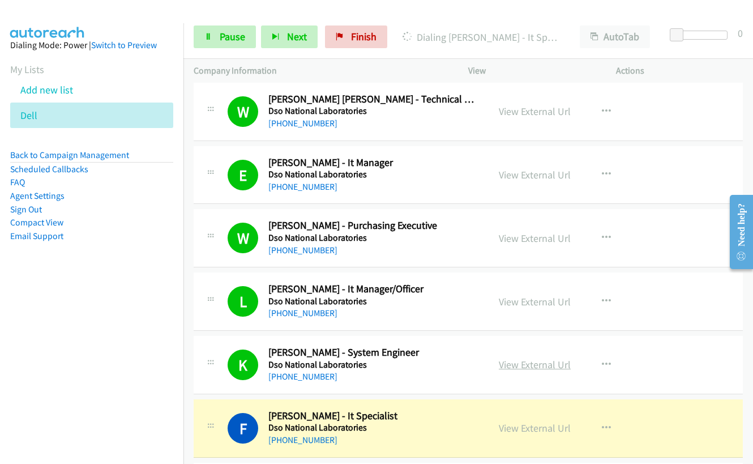
click at [539, 361] on link "View External Url" at bounding box center [535, 364] width 72 height 13
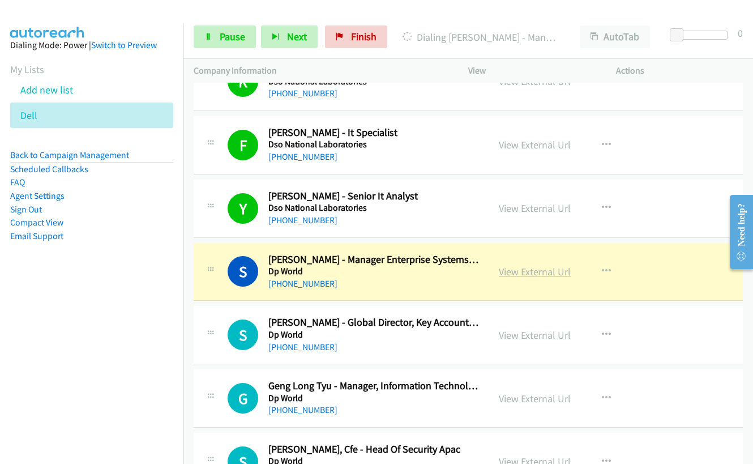
click at [527, 275] on link "View External Url" at bounding box center [535, 271] width 72 height 13
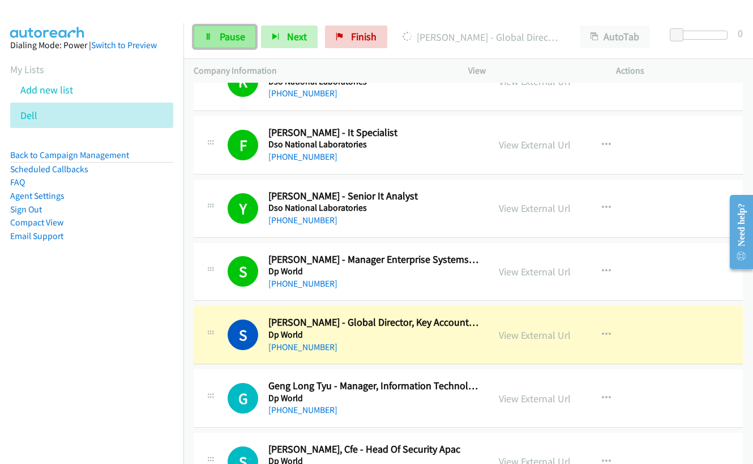
click at [232, 42] on span "Pause" at bounding box center [232, 36] width 25 height 13
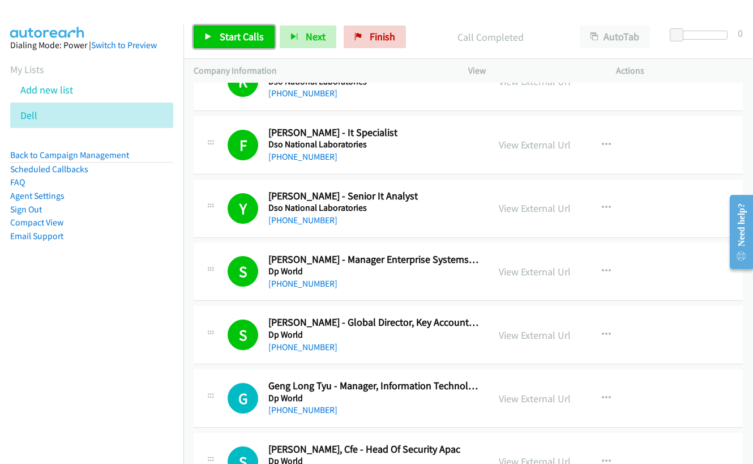
click at [232, 36] on span "Start Calls" at bounding box center [242, 36] width 44 height 13
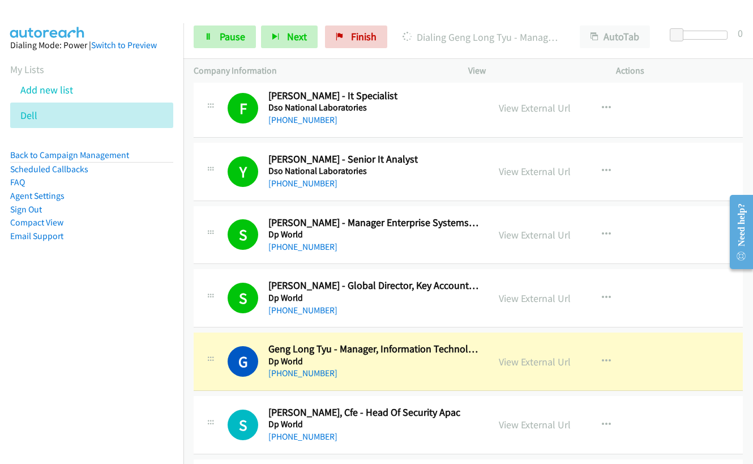
scroll to position [1925, 0]
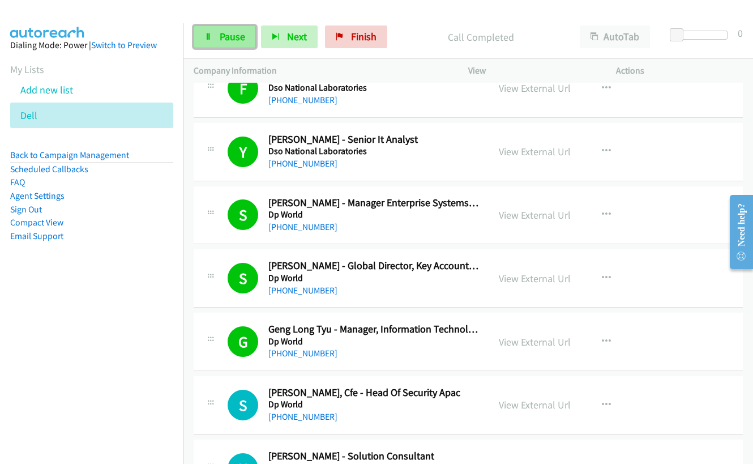
click at [236, 38] on span "Pause" at bounding box center [232, 36] width 25 height 13
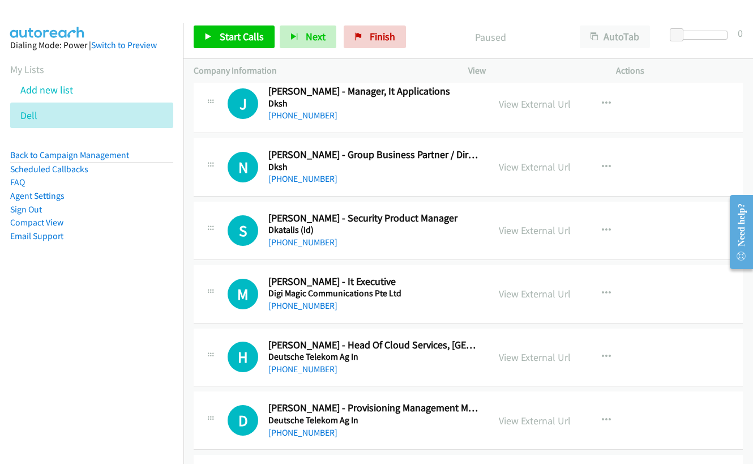
scroll to position [3113, 0]
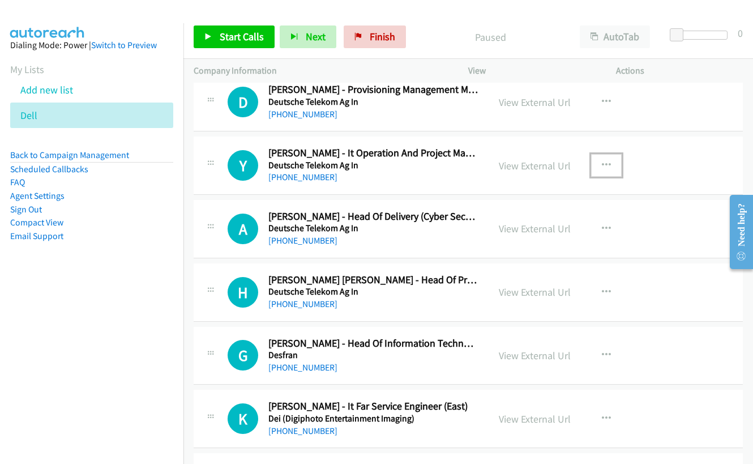
click at [602, 166] on icon "button" at bounding box center [606, 165] width 9 height 9
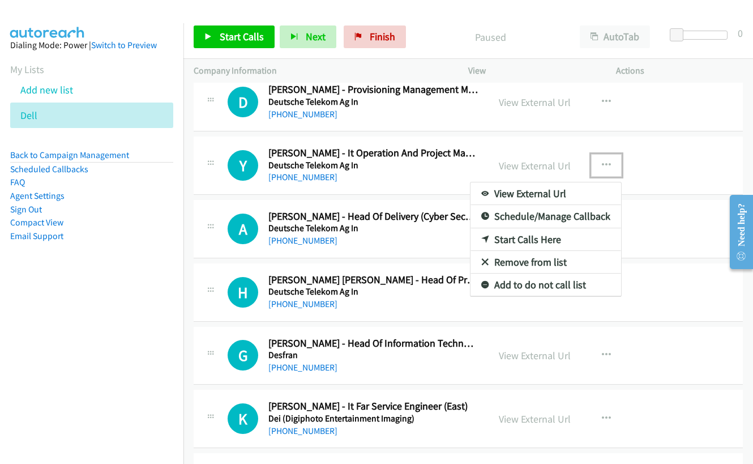
click at [515, 239] on link "Start Calls Here" at bounding box center [545, 239] width 151 height 23
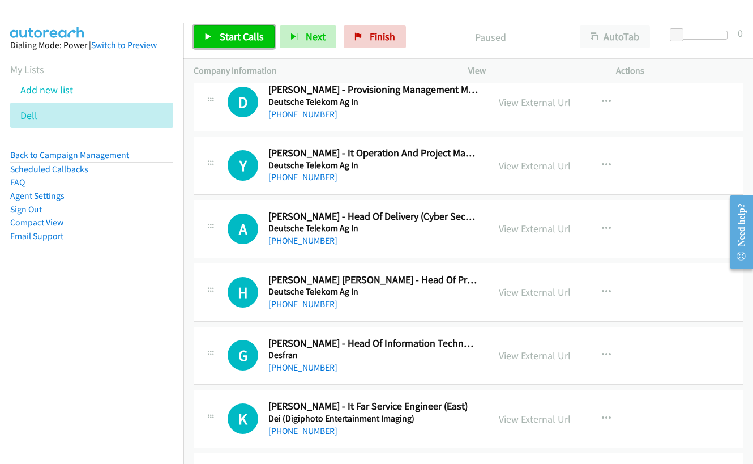
click at [251, 36] on span "Start Calls" at bounding box center [242, 36] width 44 height 13
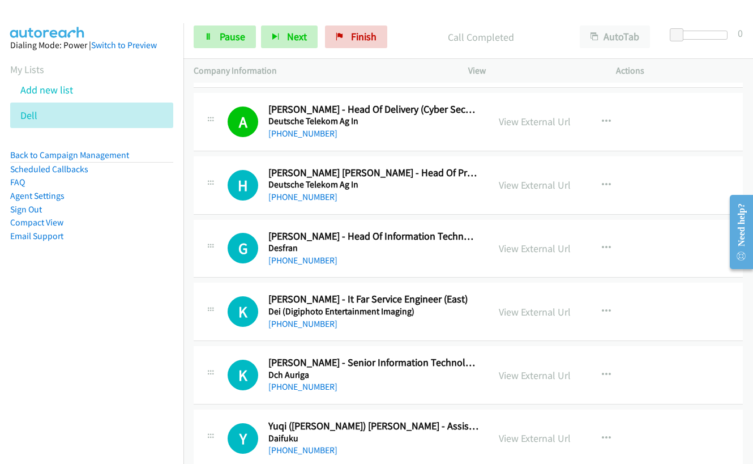
scroll to position [3227, 0]
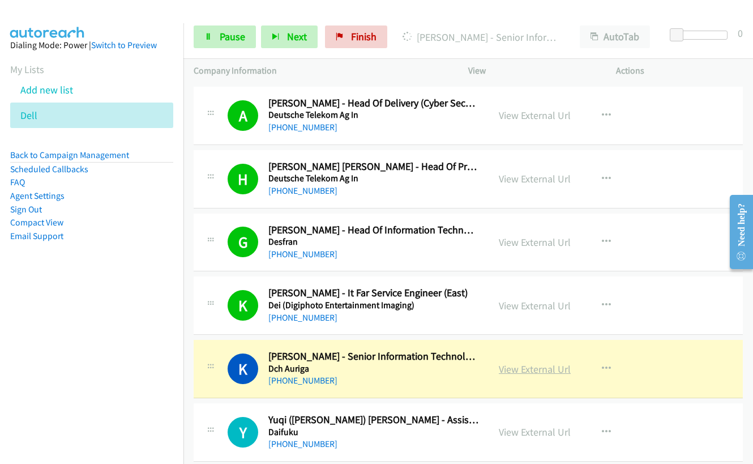
click at [529, 372] on link "View External Url" at bounding box center [535, 368] width 72 height 13
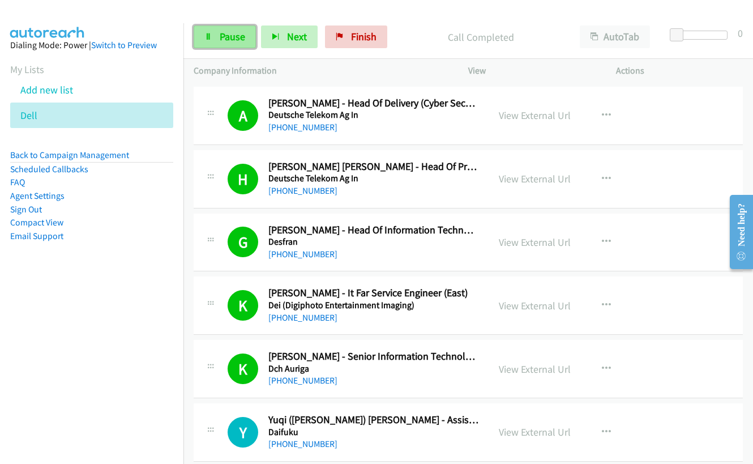
click at [215, 38] on link "Pause" at bounding box center [225, 36] width 62 height 23
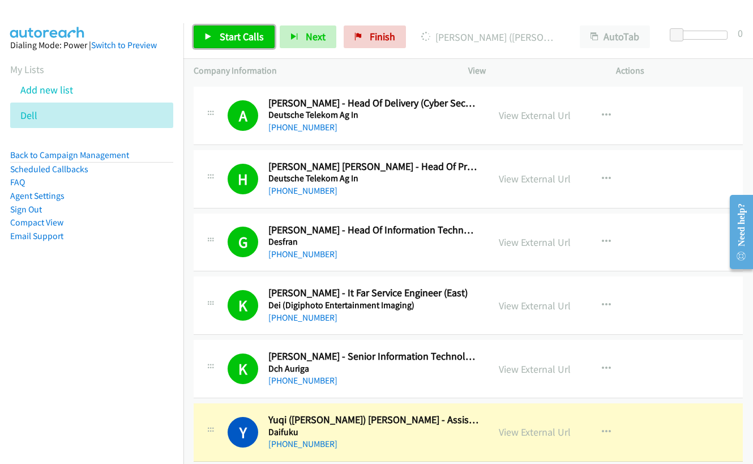
click at [220, 32] on span "Start Calls" at bounding box center [242, 36] width 44 height 13
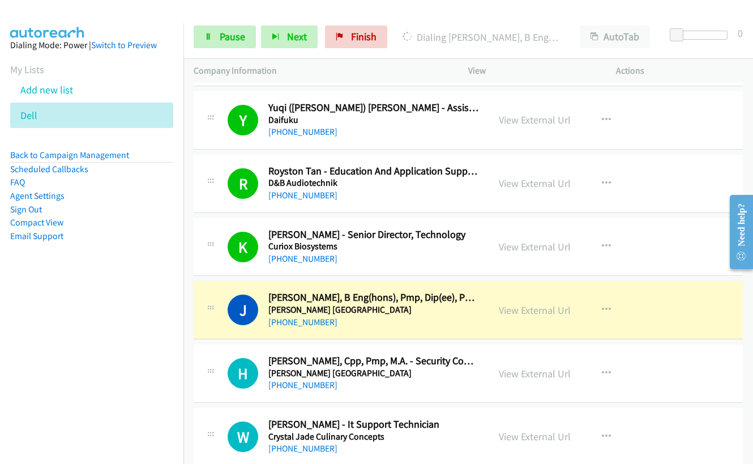
scroll to position [3679, 0]
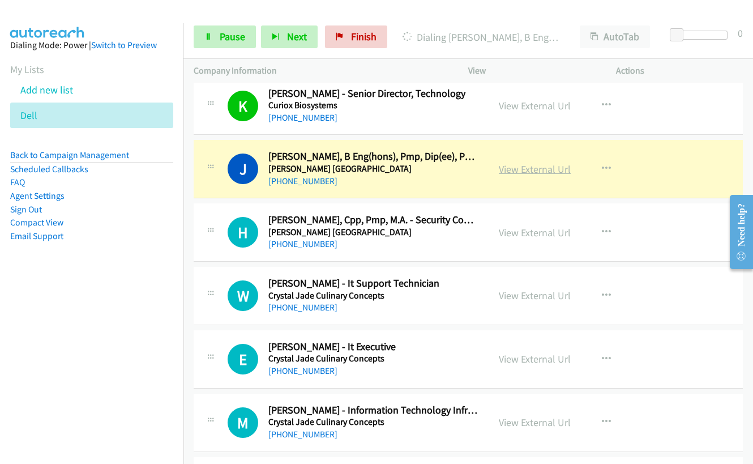
click at [530, 170] on link "View External Url" at bounding box center [535, 168] width 72 height 13
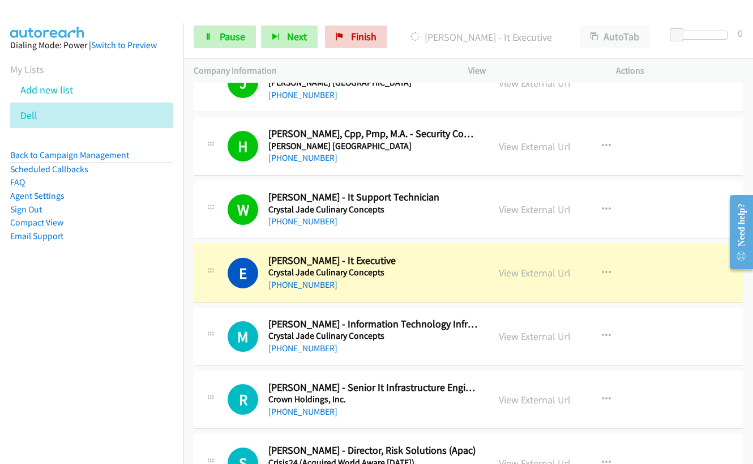
scroll to position [3906, 0]
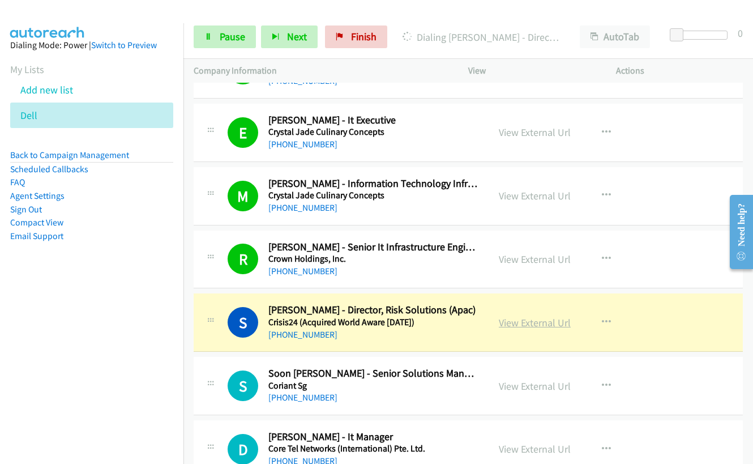
click at [528, 324] on link "View External Url" at bounding box center [535, 322] width 72 height 13
click at [212, 38] on icon at bounding box center [208, 37] width 8 height 8
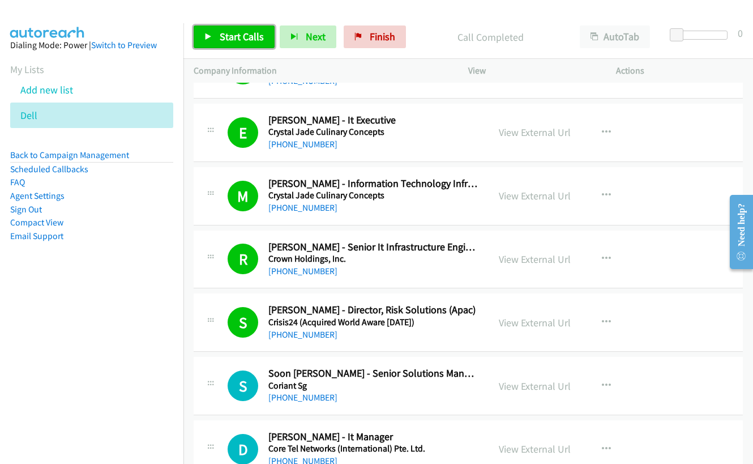
click at [227, 41] on span "Start Calls" at bounding box center [242, 36] width 44 height 13
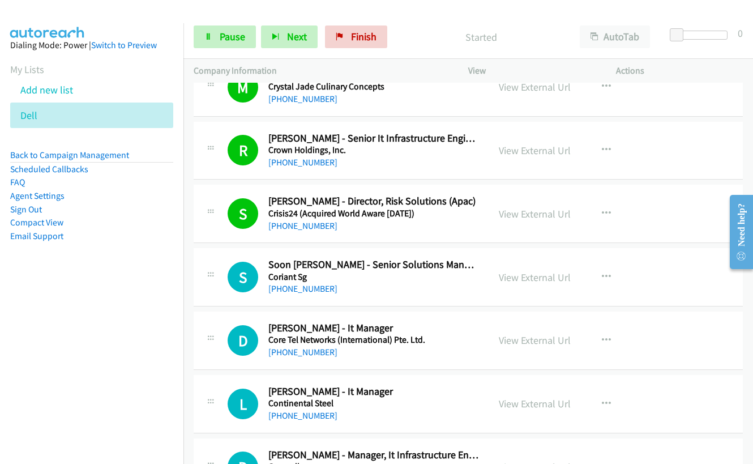
scroll to position [4019, 0]
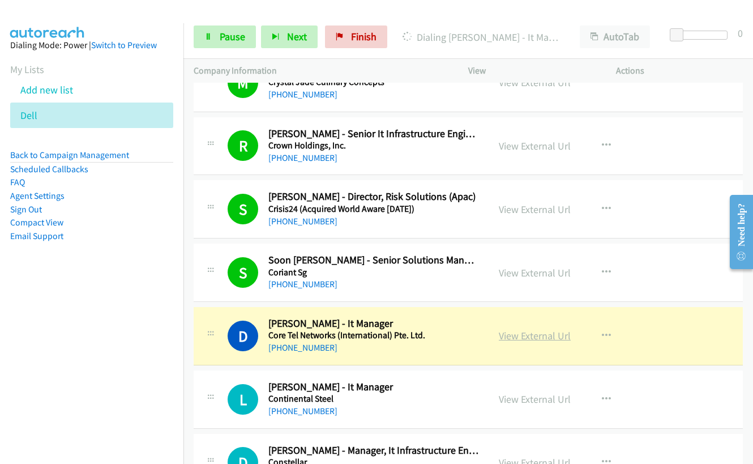
click at [523, 331] on link "View External Url" at bounding box center [535, 335] width 72 height 13
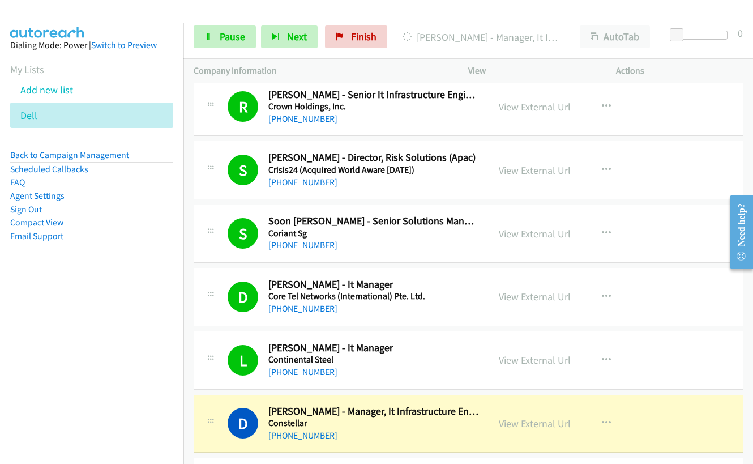
scroll to position [4076, 0]
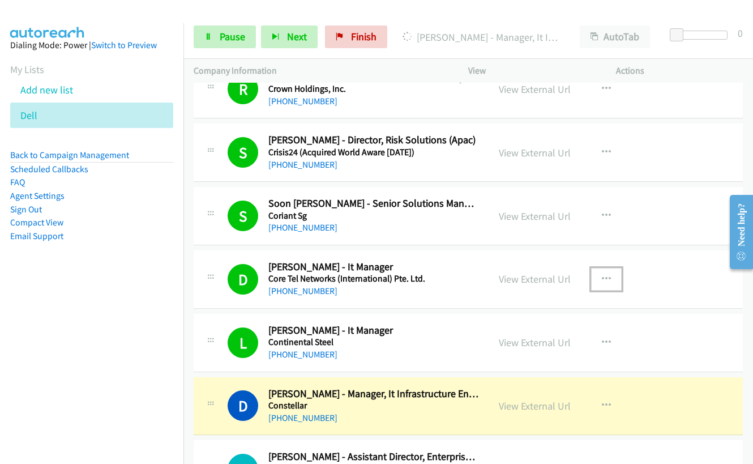
click at [605, 279] on icon "button" at bounding box center [606, 279] width 9 height 9
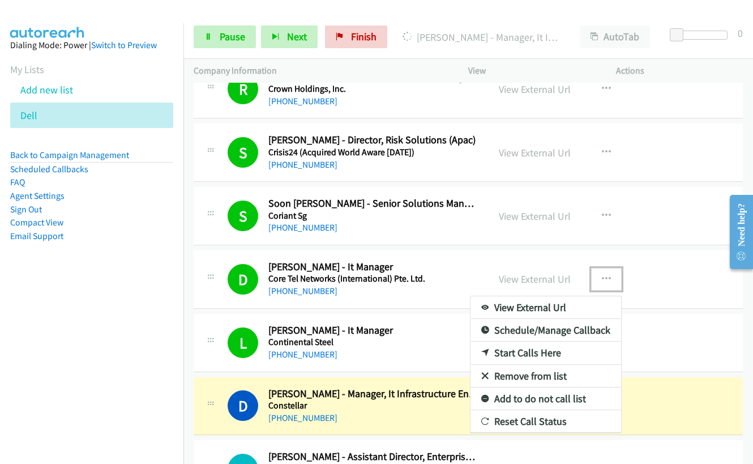
click at [482, 373] on icon at bounding box center [485, 376] width 8 height 8
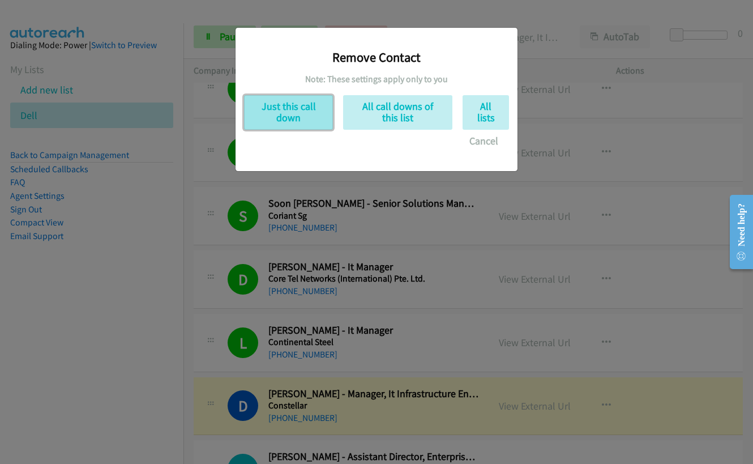
click at [279, 106] on button "Just this call down" at bounding box center [288, 112] width 89 height 35
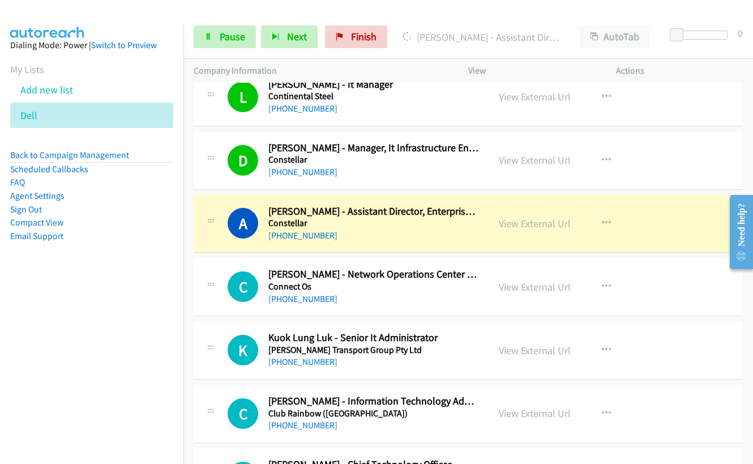
scroll to position [4302, 0]
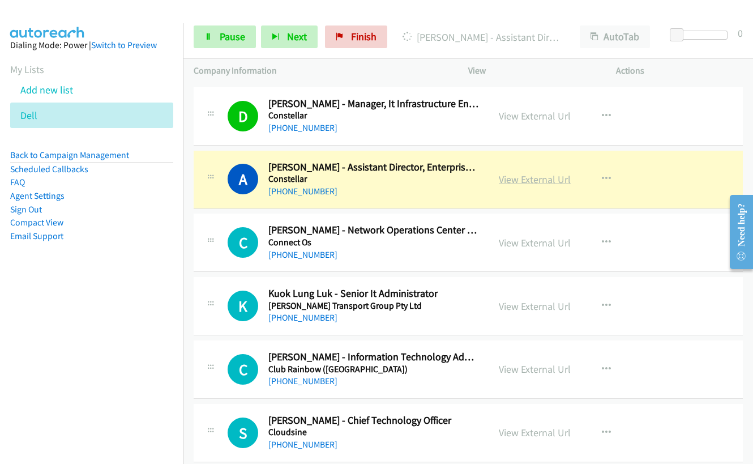
click at [524, 179] on link "View External Url" at bounding box center [535, 179] width 72 height 13
click at [216, 34] on link "Pause" at bounding box center [225, 36] width 62 height 23
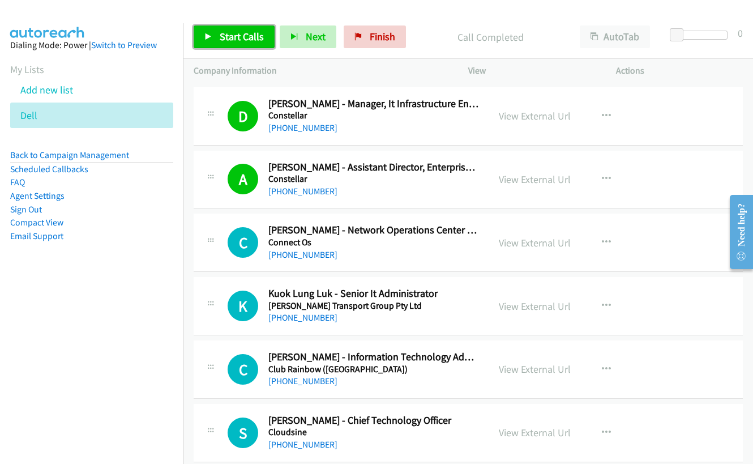
click at [225, 33] on span "Start Calls" at bounding box center [242, 36] width 44 height 13
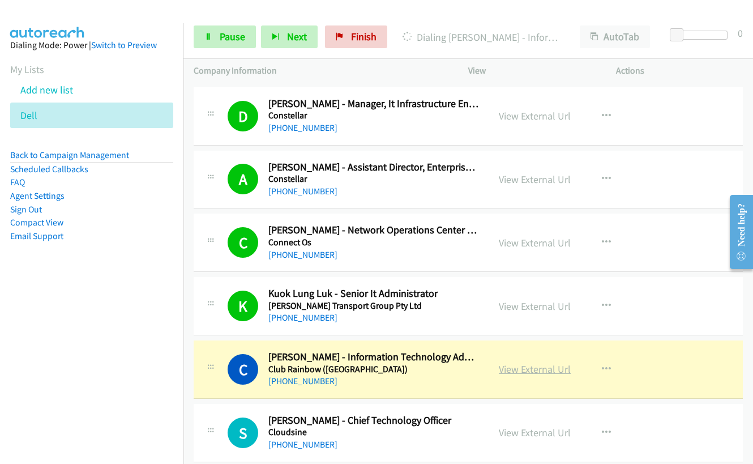
click at [543, 371] on link "View External Url" at bounding box center [535, 368] width 72 height 13
click at [210, 39] on icon at bounding box center [208, 37] width 8 height 8
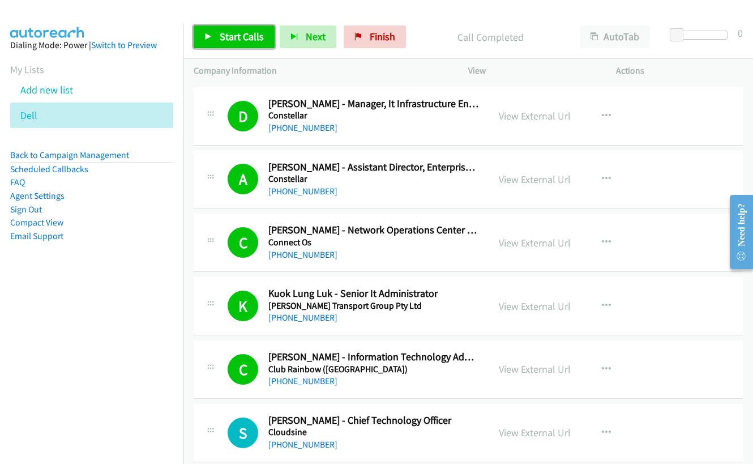
click at [234, 36] on span "Start Calls" at bounding box center [242, 36] width 44 height 13
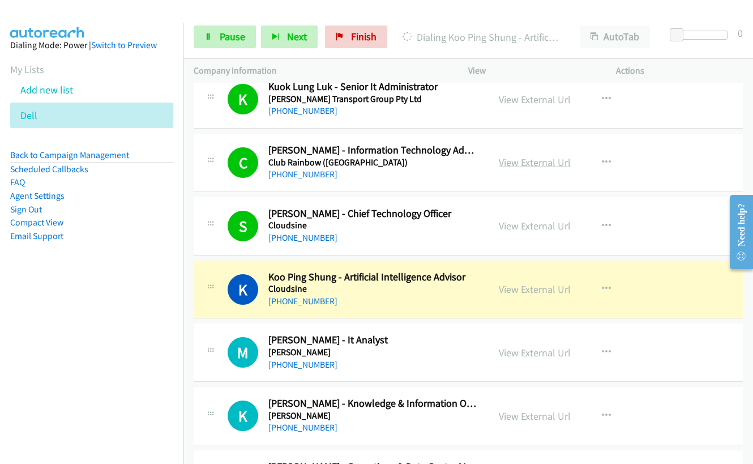
scroll to position [4529, 0]
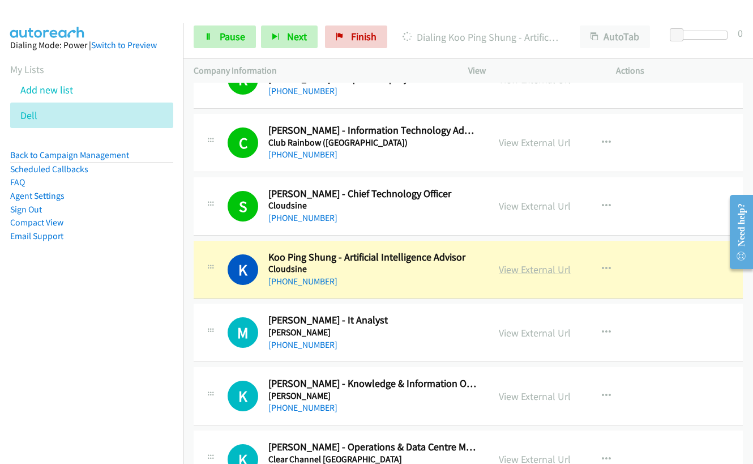
click at [534, 270] on link "View External Url" at bounding box center [535, 269] width 72 height 13
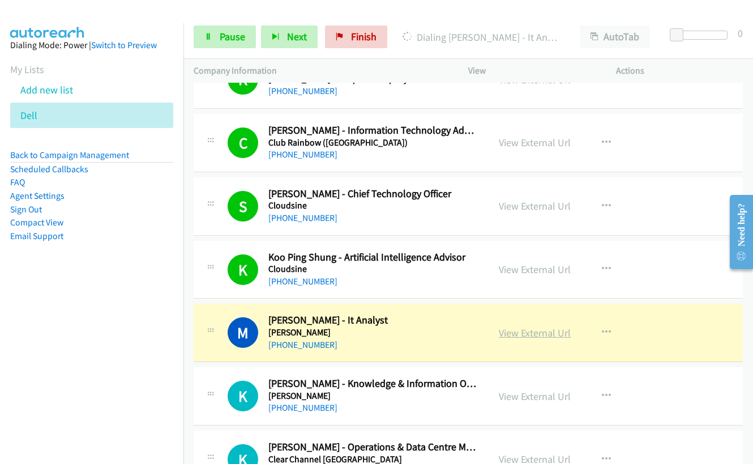
click at [530, 333] on link "View External Url" at bounding box center [535, 332] width 72 height 13
click at [220, 37] on span "Pause" at bounding box center [232, 36] width 25 height 13
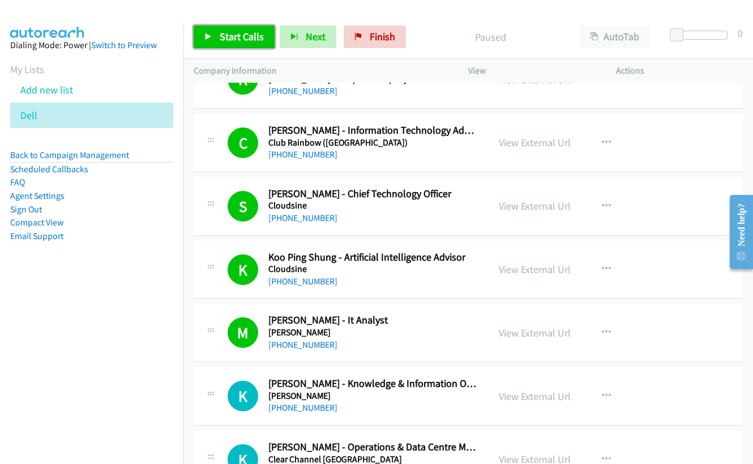
click at [238, 28] on link "Start Calls" at bounding box center [234, 36] width 81 height 23
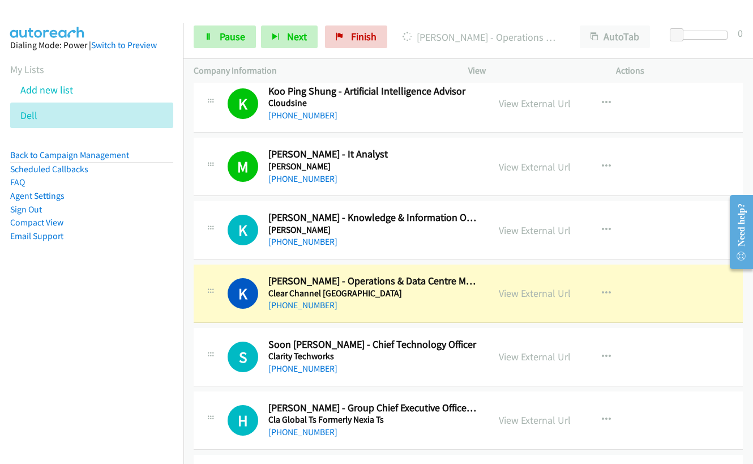
scroll to position [4698, 0]
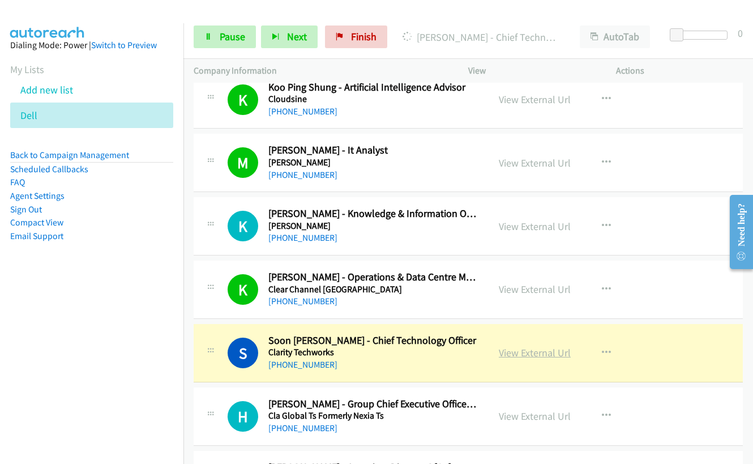
click at [525, 353] on link "View External Url" at bounding box center [535, 352] width 72 height 13
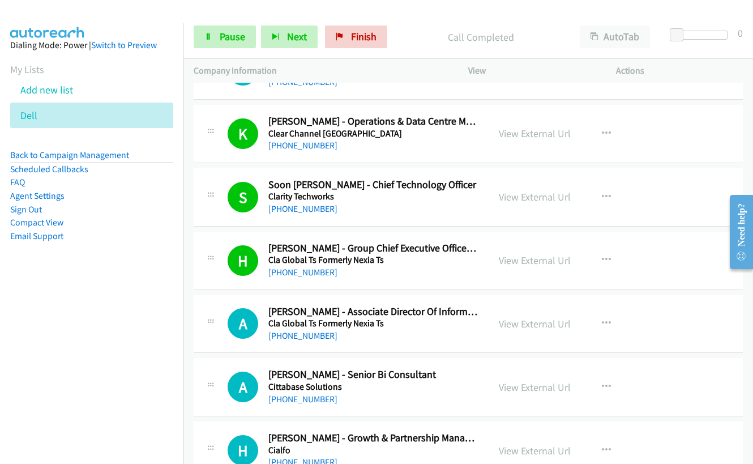
scroll to position [4868, 0]
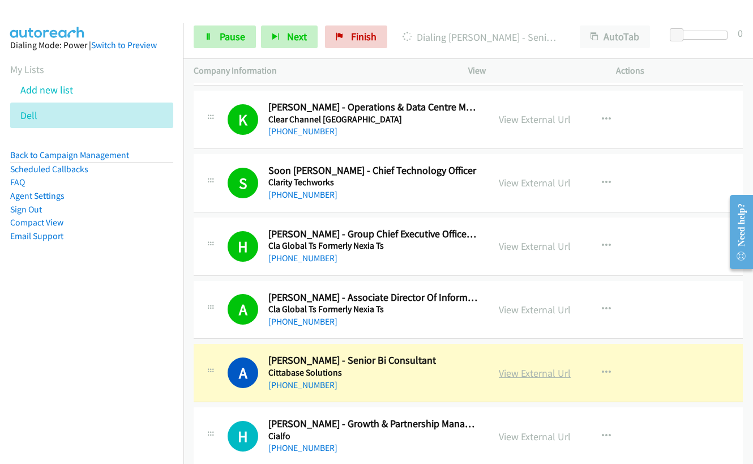
click at [540, 372] on link "View External Url" at bounding box center [535, 372] width 72 height 13
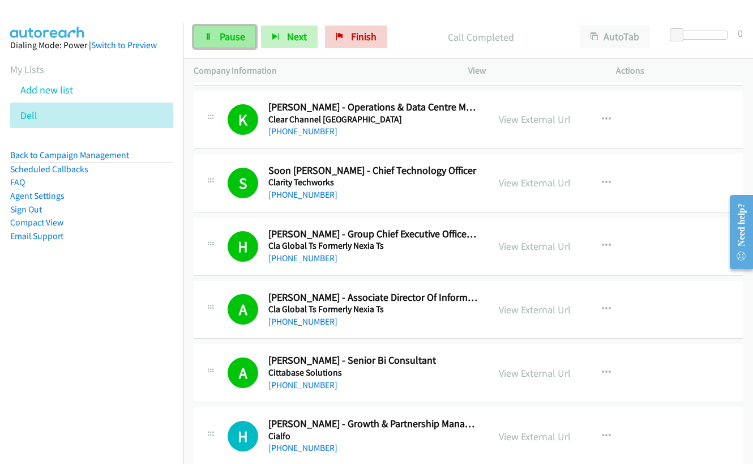
click at [208, 31] on link "Pause" at bounding box center [225, 36] width 62 height 23
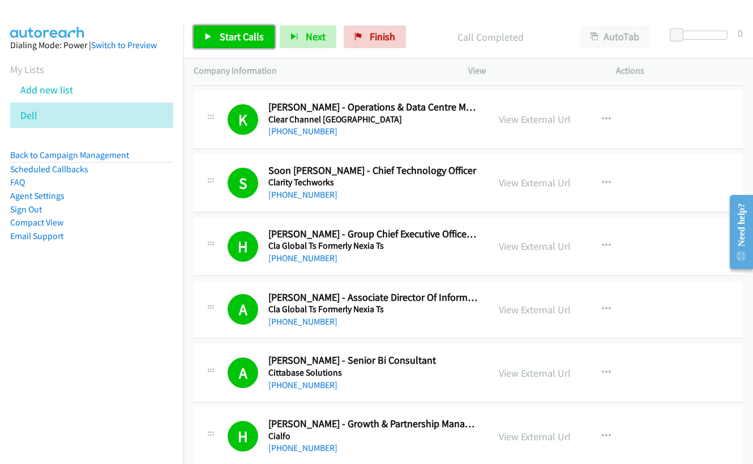
click at [216, 33] on link "Start Calls" at bounding box center [234, 36] width 81 height 23
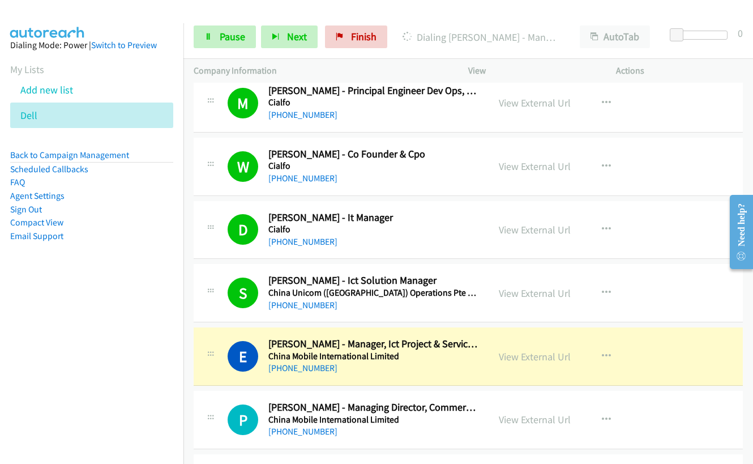
scroll to position [5321, 0]
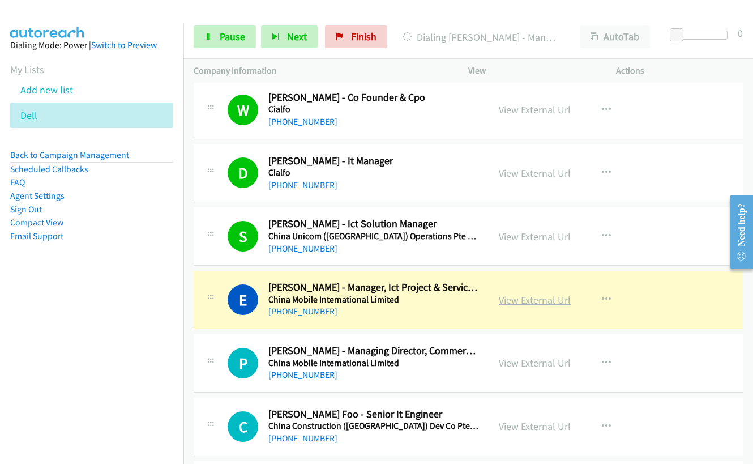
click at [520, 299] on link "View External Url" at bounding box center [535, 299] width 72 height 13
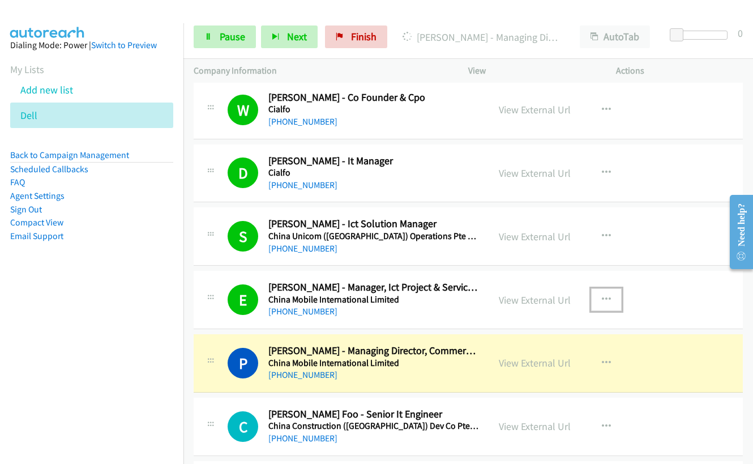
click at [602, 298] on icon "button" at bounding box center [606, 299] width 9 height 9
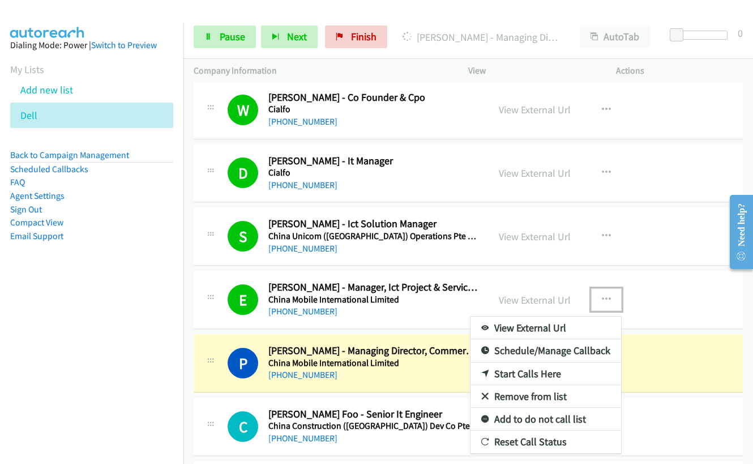
click at [533, 397] on link "Remove from list" at bounding box center [545, 396] width 151 height 23
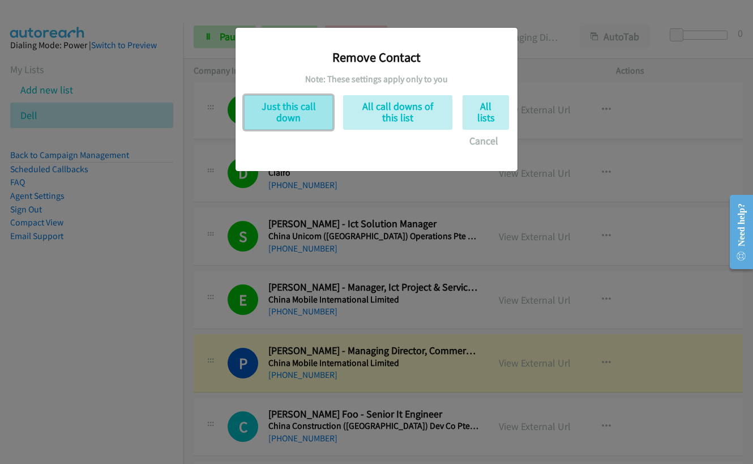
click at [282, 110] on button "Just this call down" at bounding box center [288, 112] width 89 height 35
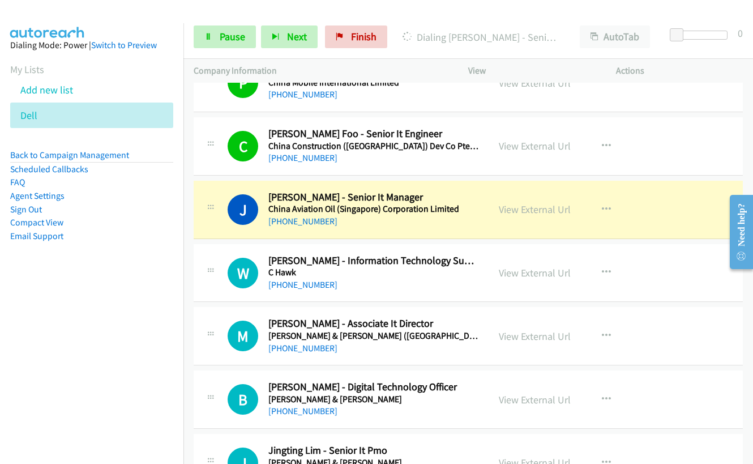
scroll to position [5547, 0]
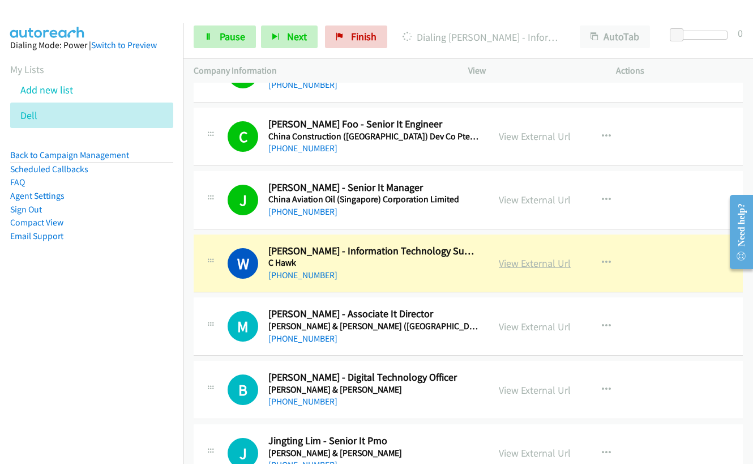
click at [532, 267] on link "View External Url" at bounding box center [535, 262] width 72 height 13
click at [214, 35] on link "Pause" at bounding box center [225, 36] width 62 height 23
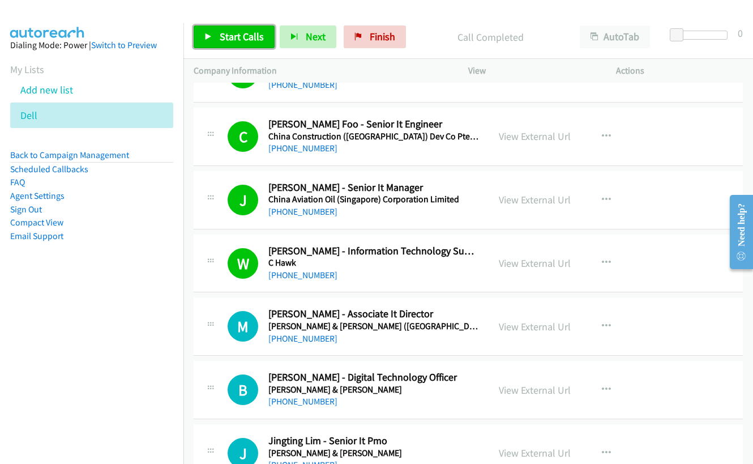
click at [221, 38] on span "Start Calls" at bounding box center [242, 36] width 44 height 13
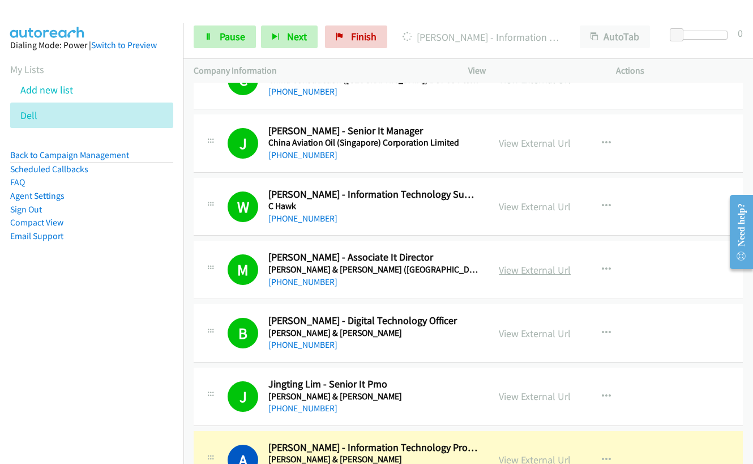
scroll to position [5887, 0]
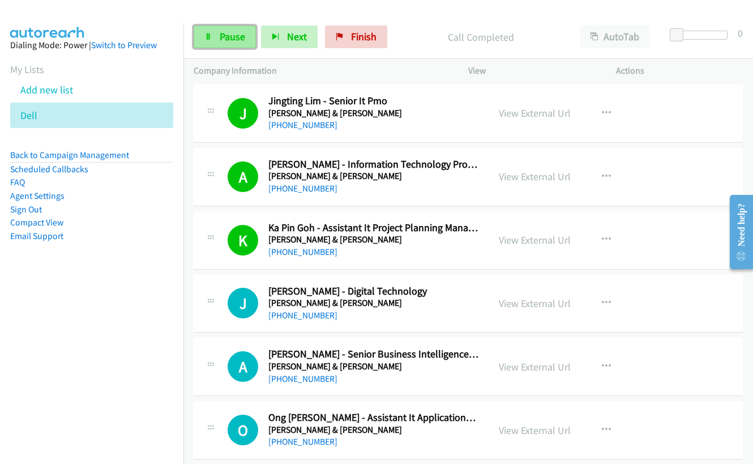
click at [215, 32] on link "Pause" at bounding box center [225, 36] width 62 height 23
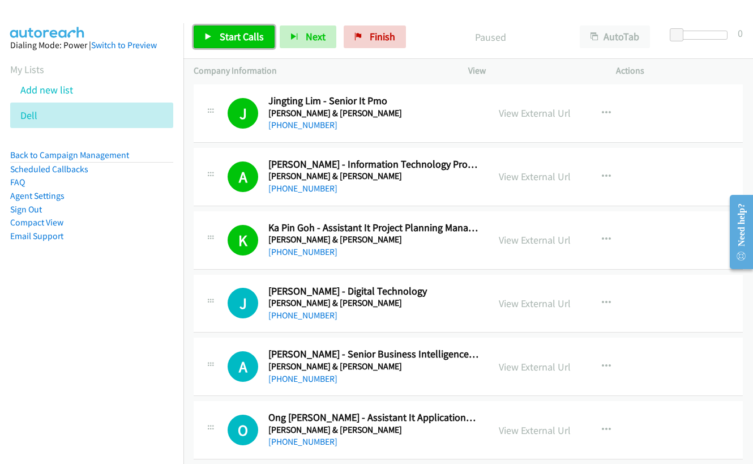
click at [243, 44] on link "Start Calls" at bounding box center [234, 36] width 81 height 23
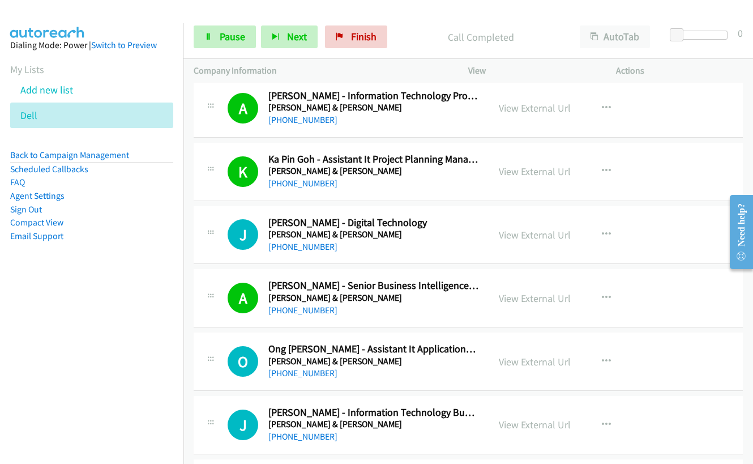
scroll to position [6000, 0]
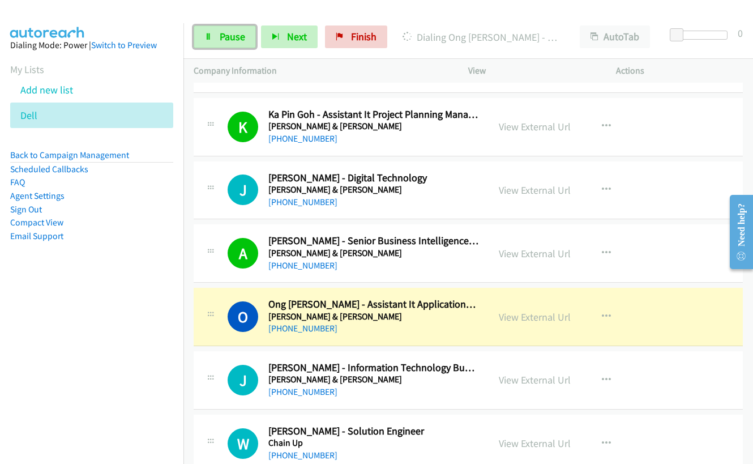
drag, startPoint x: 216, startPoint y: 32, endPoint x: 329, endPoint y: 22, distance: 113.7
click at [216, 32] on link "Pause" at bounding box center [225, 36] width 62 height 23
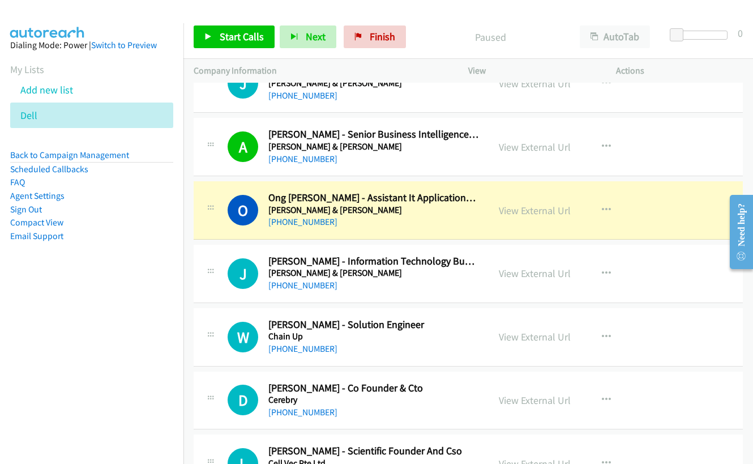
scroll to position [6170, 0]
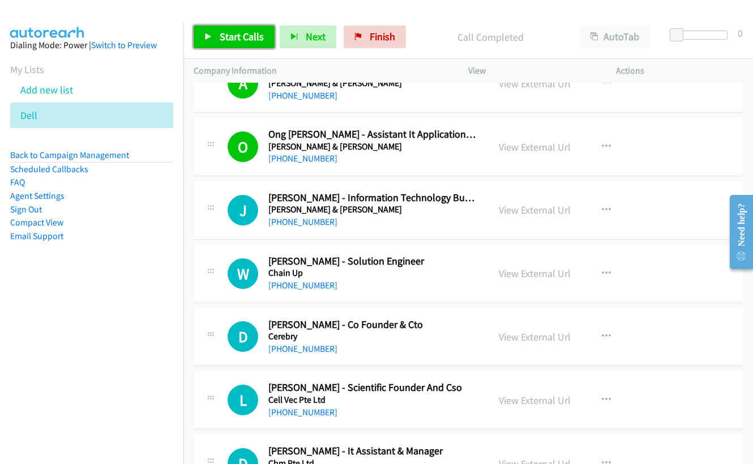
click at [235, 30] on span "Start Calls" at bounding box center [242, 36] width 44 height 13
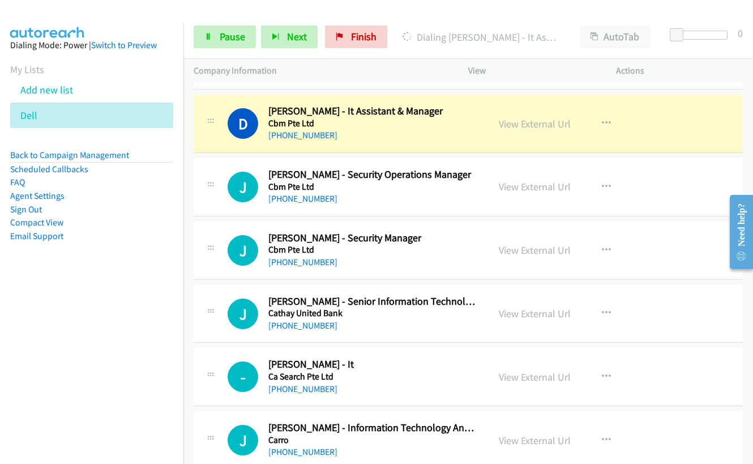
scroll to position [6453, 0]
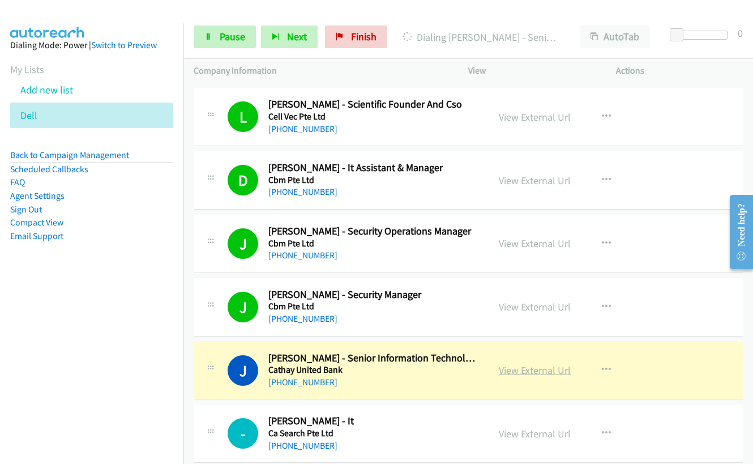
click at [521, 368] on link "View External Url" at bounding box center [535, 369] width 72 height 13
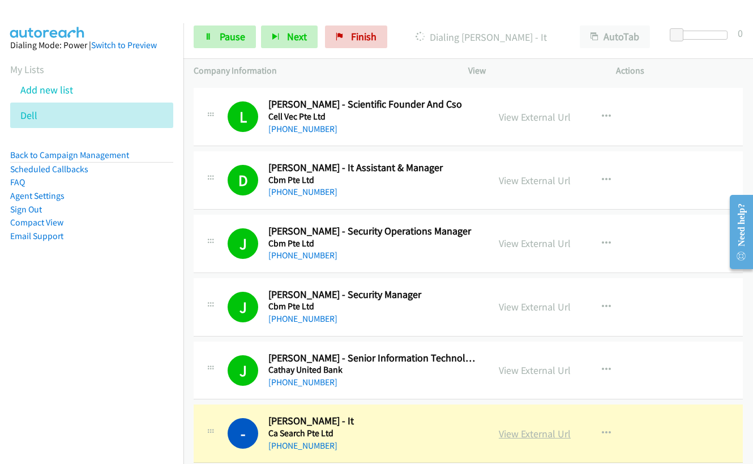
click at [549, 434] on link "View External Url" at bounding box center [535, 433] width 72 height 13
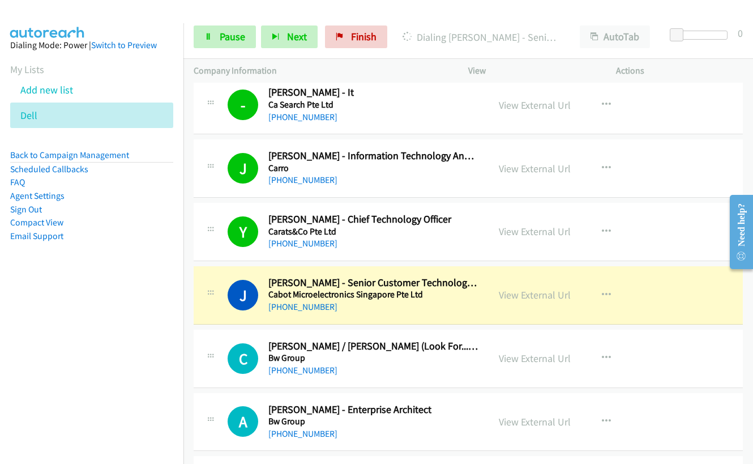
scroll to position [6793, 0]
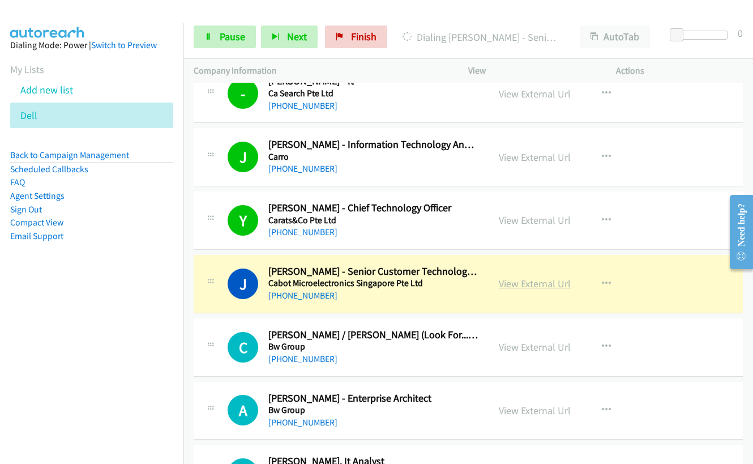
click at [529, 282] on link "View External Url" at bounding box center [535, 283] width 72 height 13
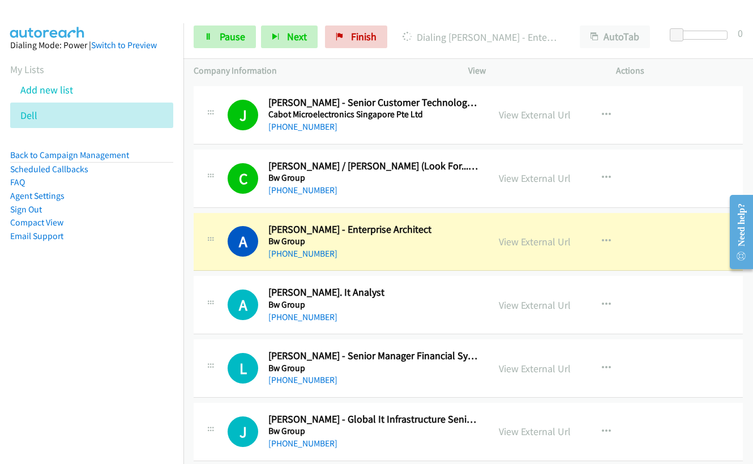
scroll to position [6963, 0]
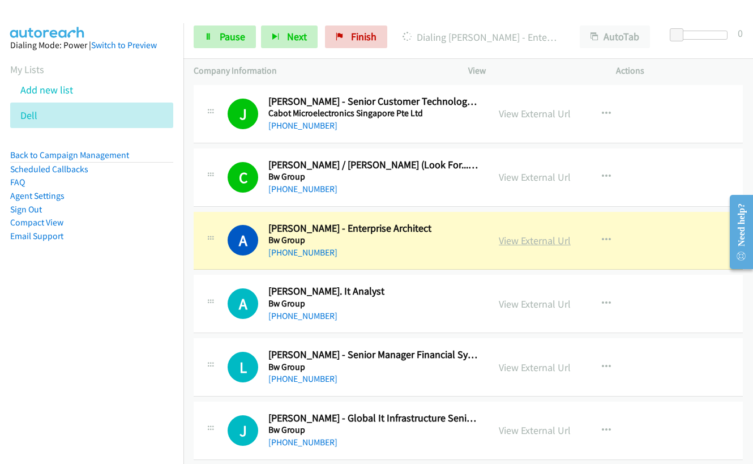
click at [534, 241] on link "View External Url" at bounding box center [535, 240] width 72 height 13
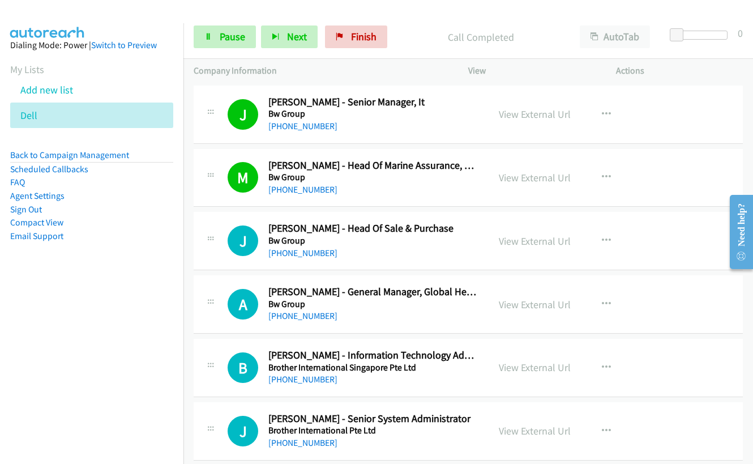
scroll to position [7359, 0]
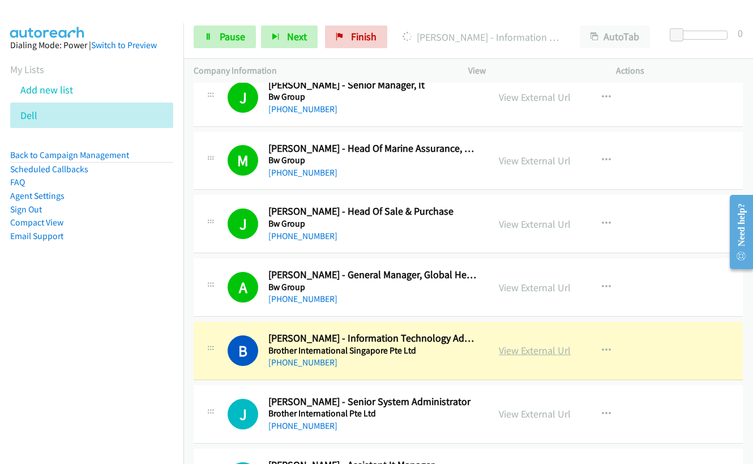
click at [544, 351] on link "View External Url" at bounding box center [535, 350] width 72 height 13
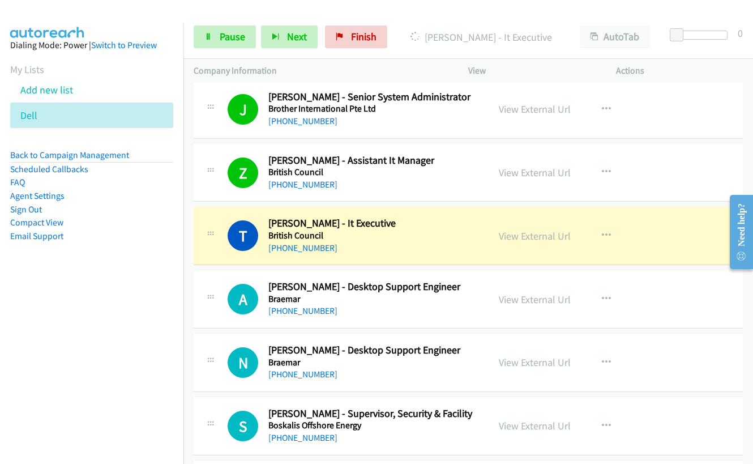
scroll to position [7698, 0]
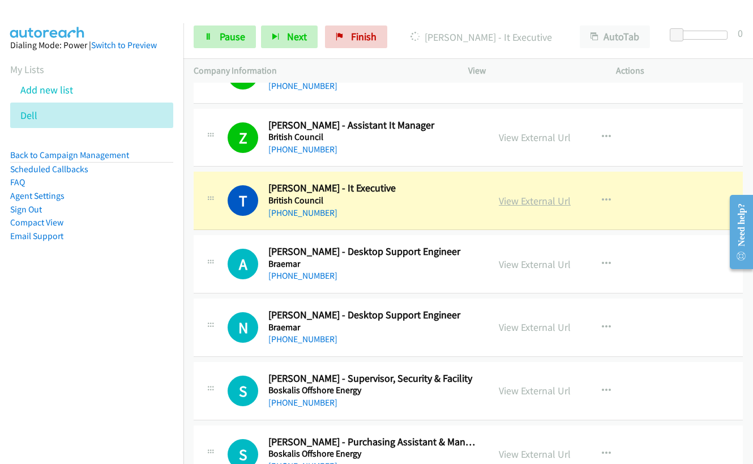
click at [507, 204] on link "View External Url" at bounding box center [535, 200] width 72 height 13
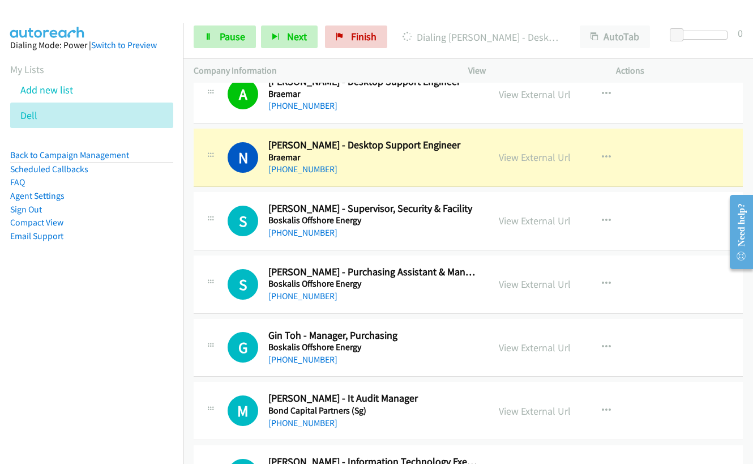
scroll to position [7812, 0]
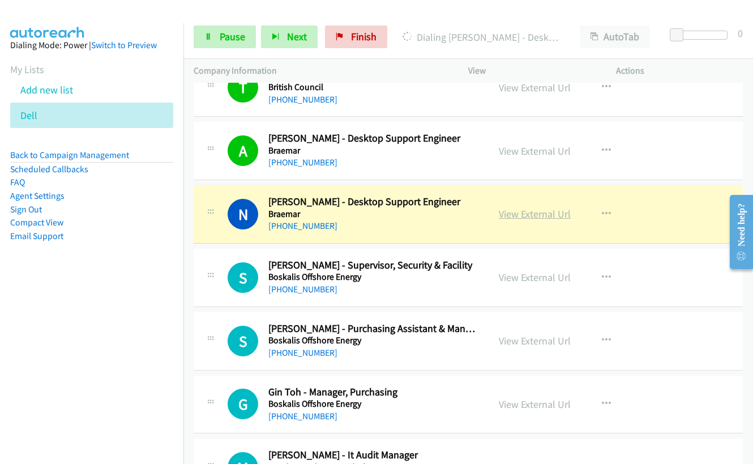
click at [517, 216] on link "View External Url" at bounding box center [535, 213] width 72 height 13
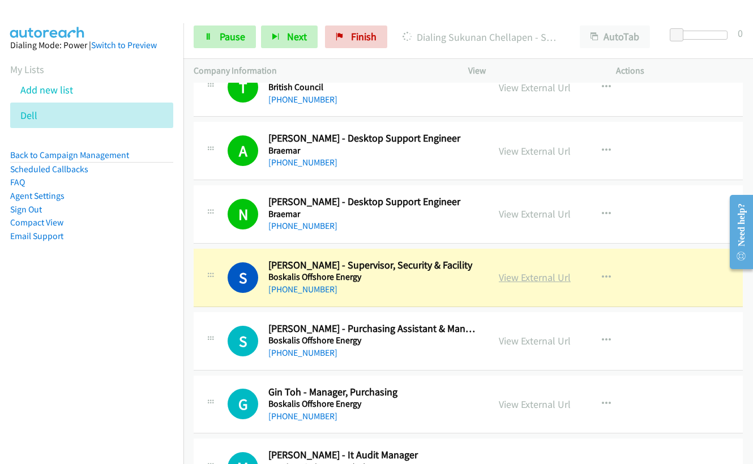
click at [502, 280] on link "View External Url" at bounding box center [535, 277] width 72 height 13
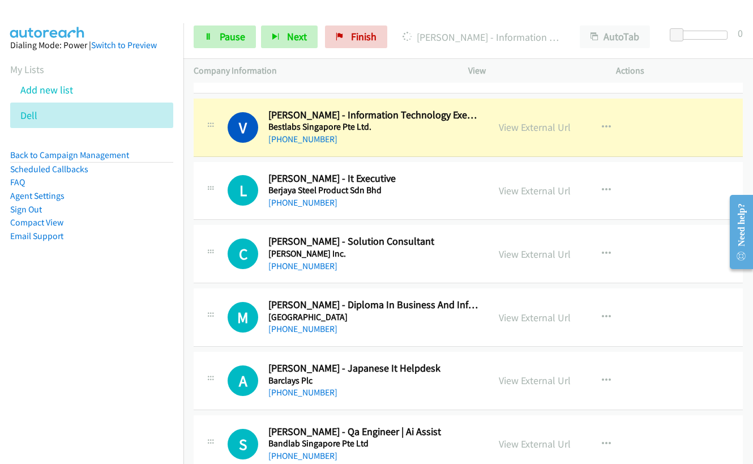
scroll to position [8321, 0]
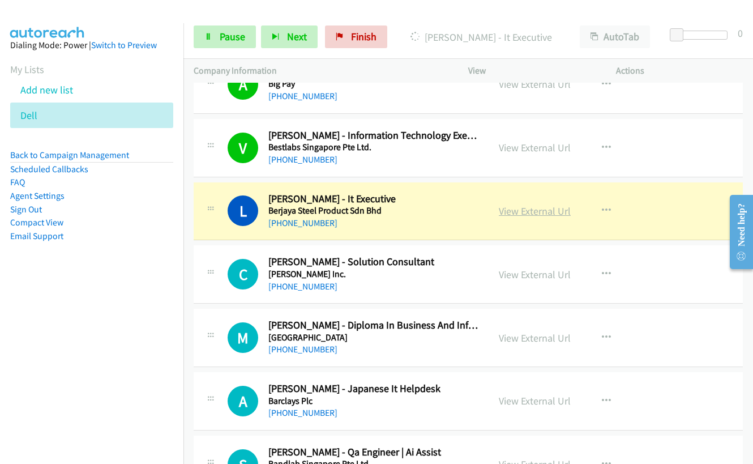
click at [511, 213] on link "View External Url" at bounding box center [535, 210] width 72 height 13
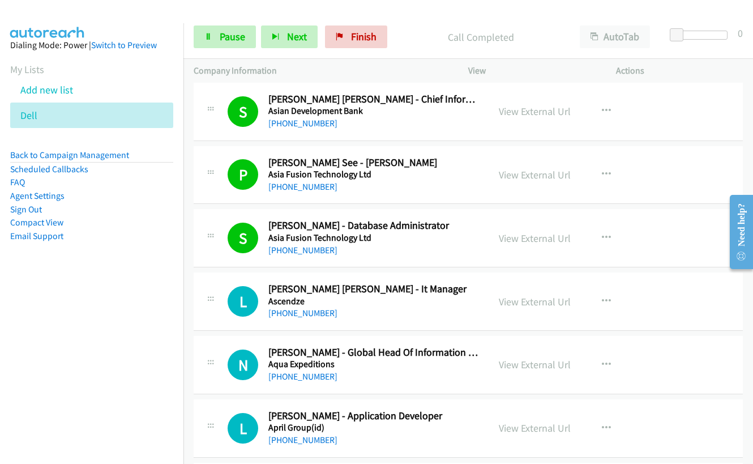
scroll to position [9057, 0]
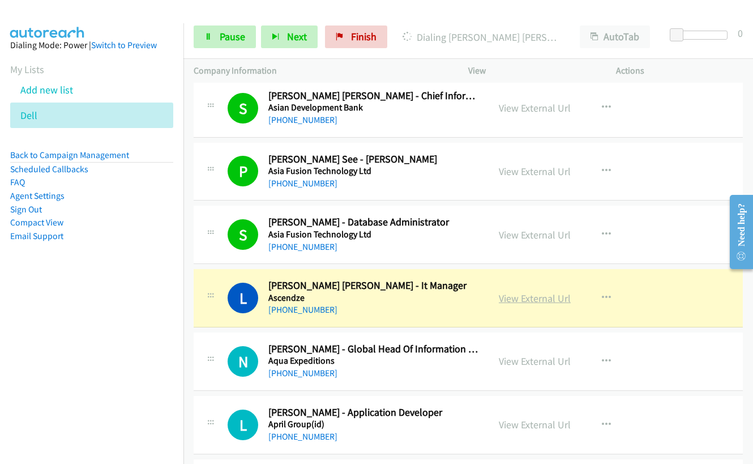
click at [516, 293] on link "View External Url" at bounding box center [535, 298] width 72 height 13
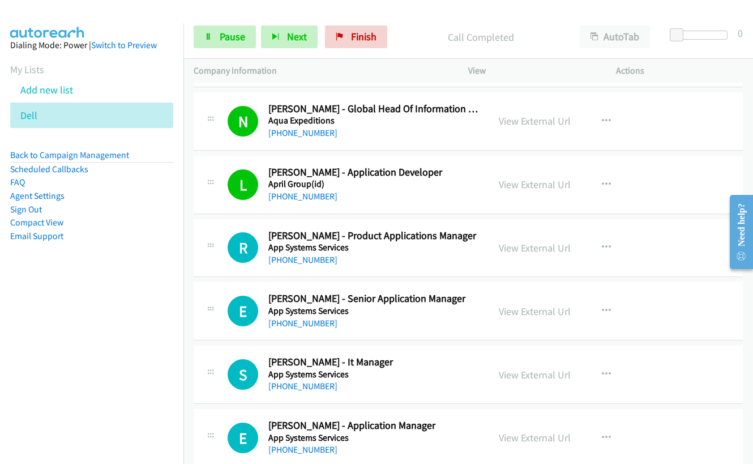
scroll to position [9340, 0]
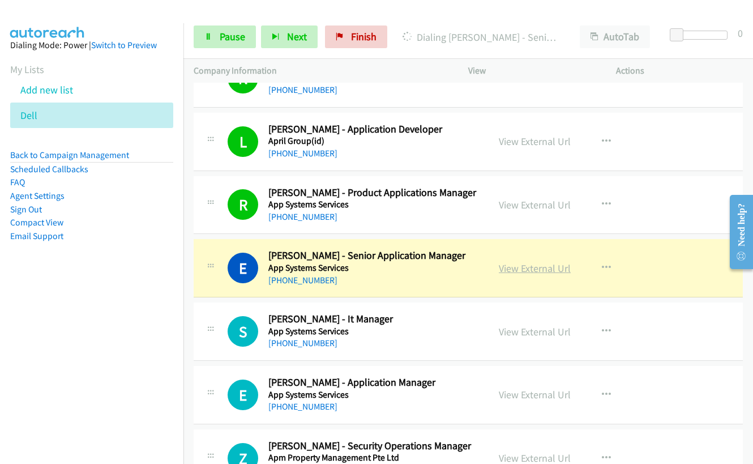
click at [523, 272] on link "View External Url" at bounding box center [535, 268] width 72 height 13
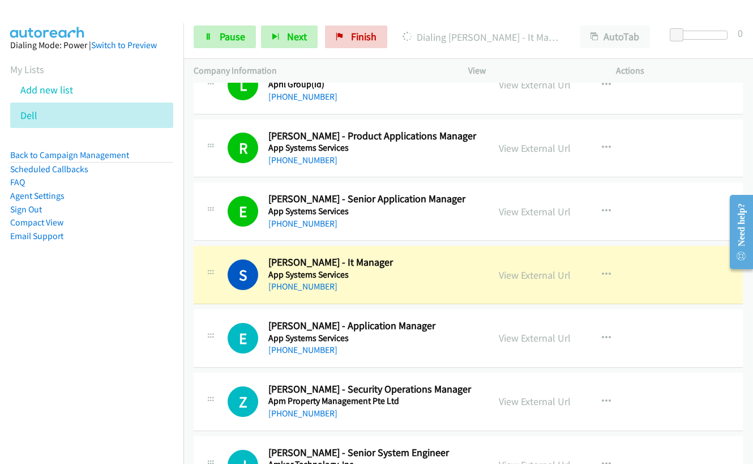
scroll to position [9453, 0]
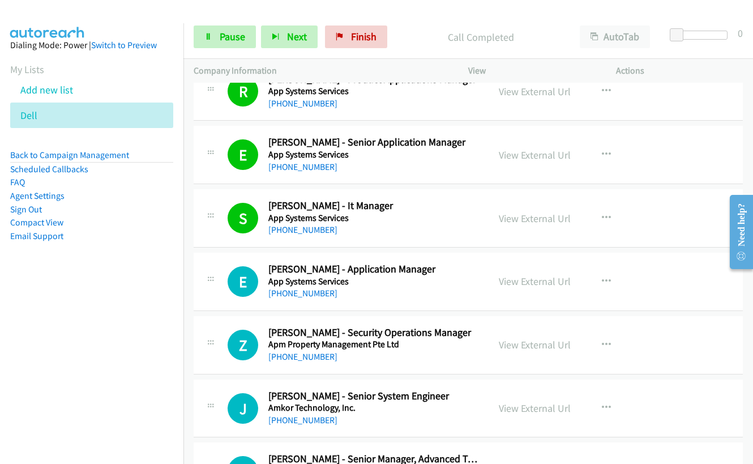
click at [220, 50] on div "Start Calls Pause Next Finish Call Completed AutoTab AutoTab 0" at bounding box center [467, 37] width 569 height 44
click at [214, 37] on link "Pause" at bounding box center [225, 36] width 62 height 23
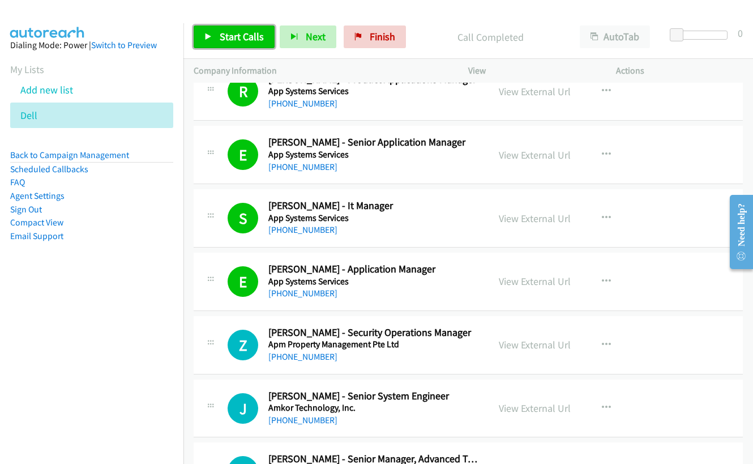
click at [220, 33] on span "Start Calls" at bounding box center [242, 36] width 44 height 13
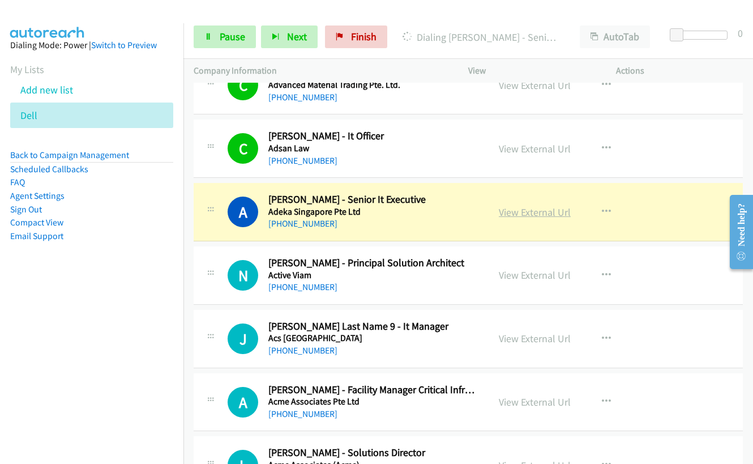
scroll to position [10416, 0]
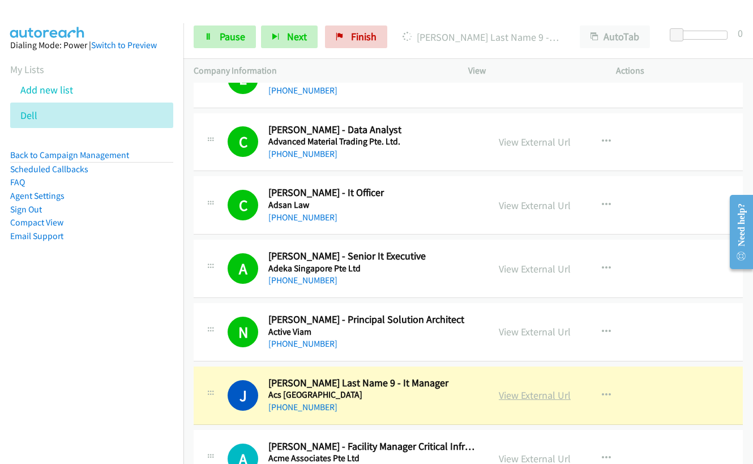
click at [535, 393] on link "View External Url" at bounding box center [535, 394] width 72 height 13
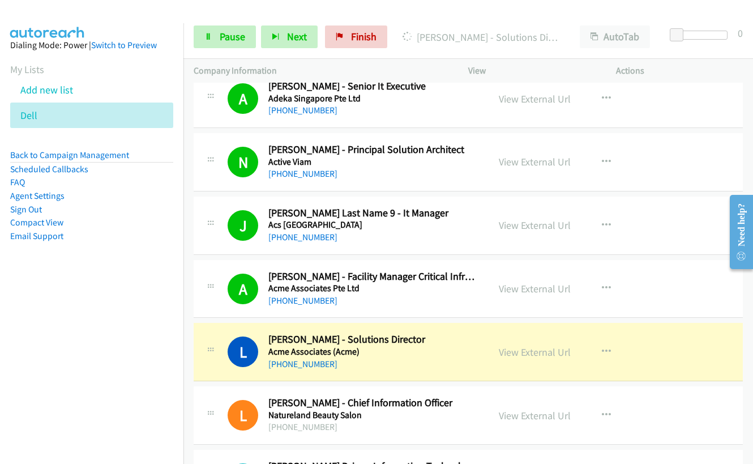
scroll to position [10642, 0]
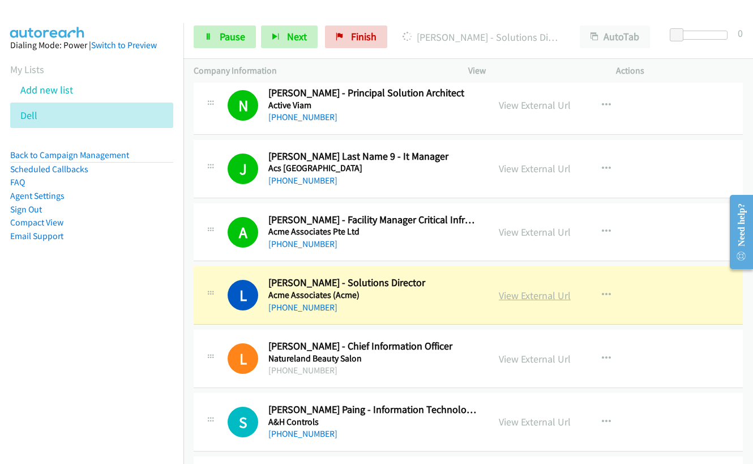
click at [532, 299] on link "View External Url" at bounding box center [535, 295] width 72 height 13
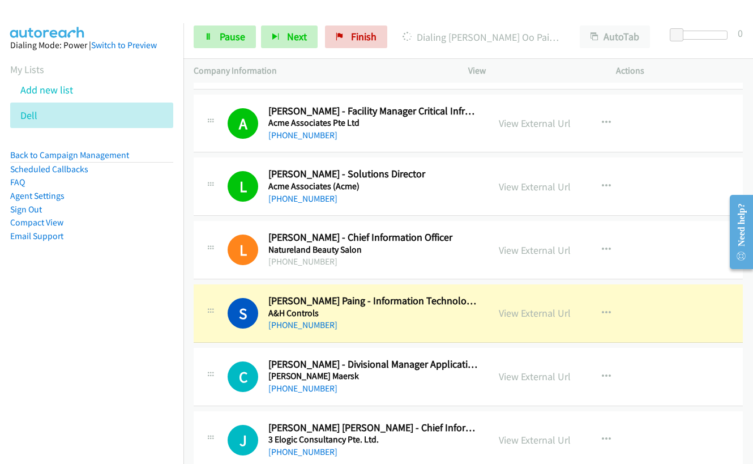
scroll to position [10755, 0]
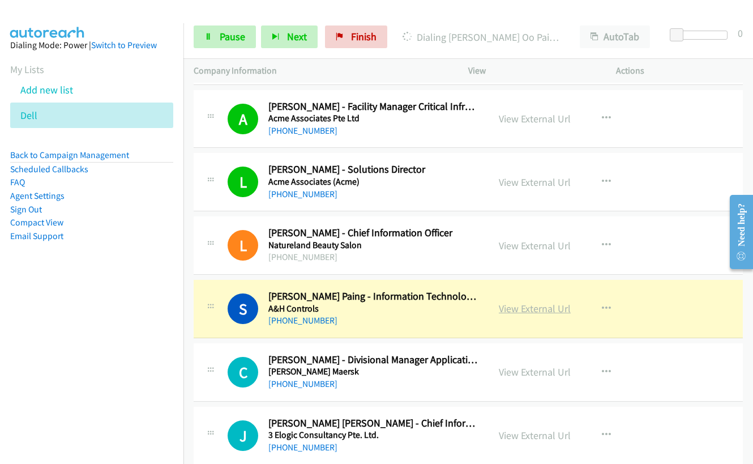
click at [518, 306] on link "View External Url" at bounding box center [535, 308] width 72 height 13
click at [217, 41] on link "Pause" at bounding box center [225, 36] width 62 height 23
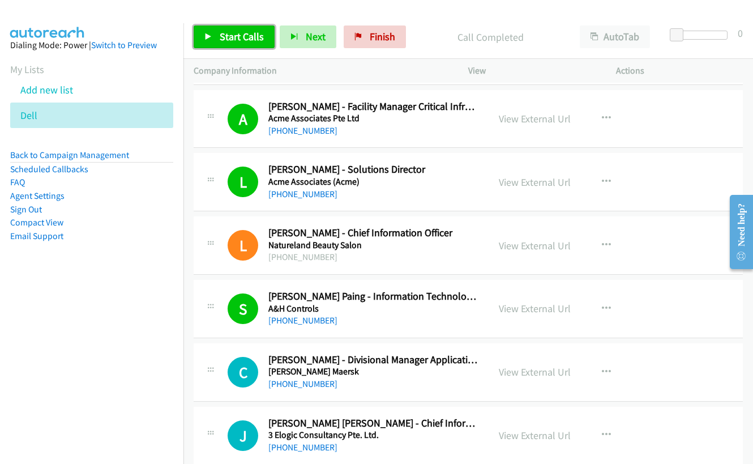
click at [219, 27] on link "Start Calls" at bounding box center [234, 36] width 81 height 23
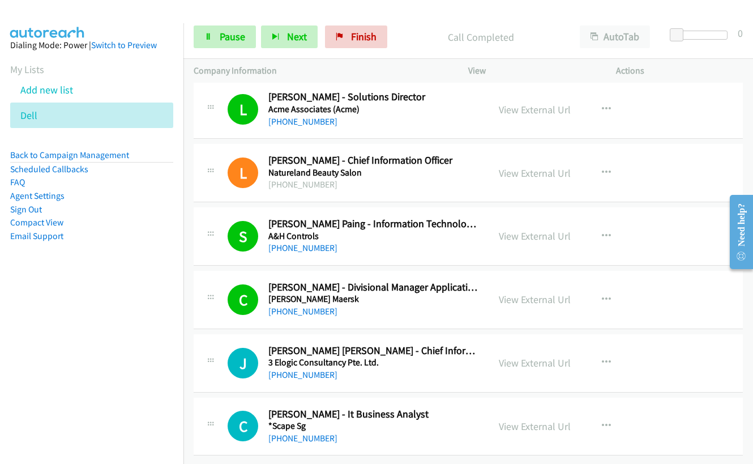
scroll to position [10836, 0]
click at [206, 29] on link "Pause" at bounding box center [225, 36] width 62 height 23
